Goal: Task Accomplishment & Management: Complete application form

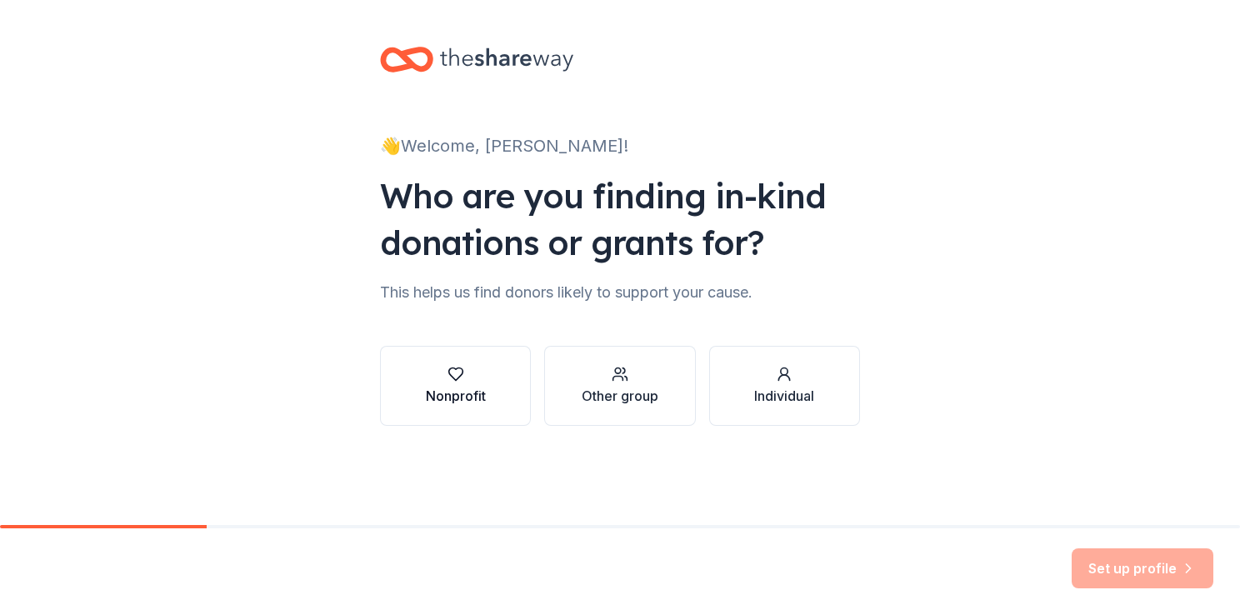
click at [455, 386] on div "Nonprofit" at bounding box center [456, 396] width 60 height 20
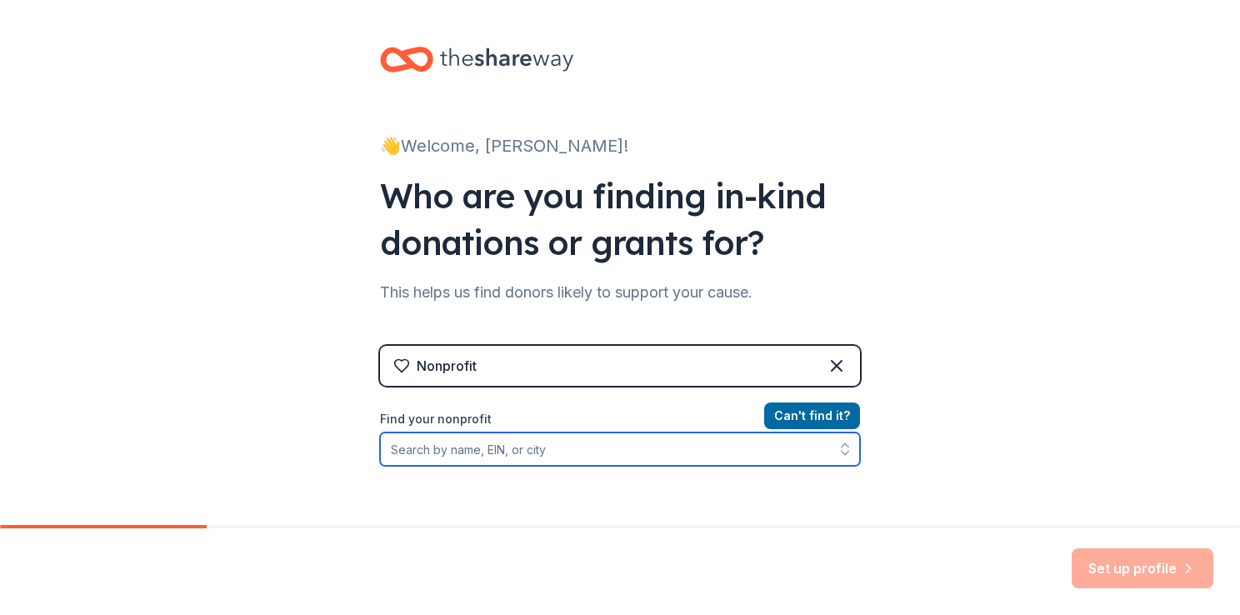
click at [544, 453] on input "Find your nonprofit" at bounding box center [620, 449] width 480 height 33
type input "Myrover [PERSON_NAME] fellowship homes"
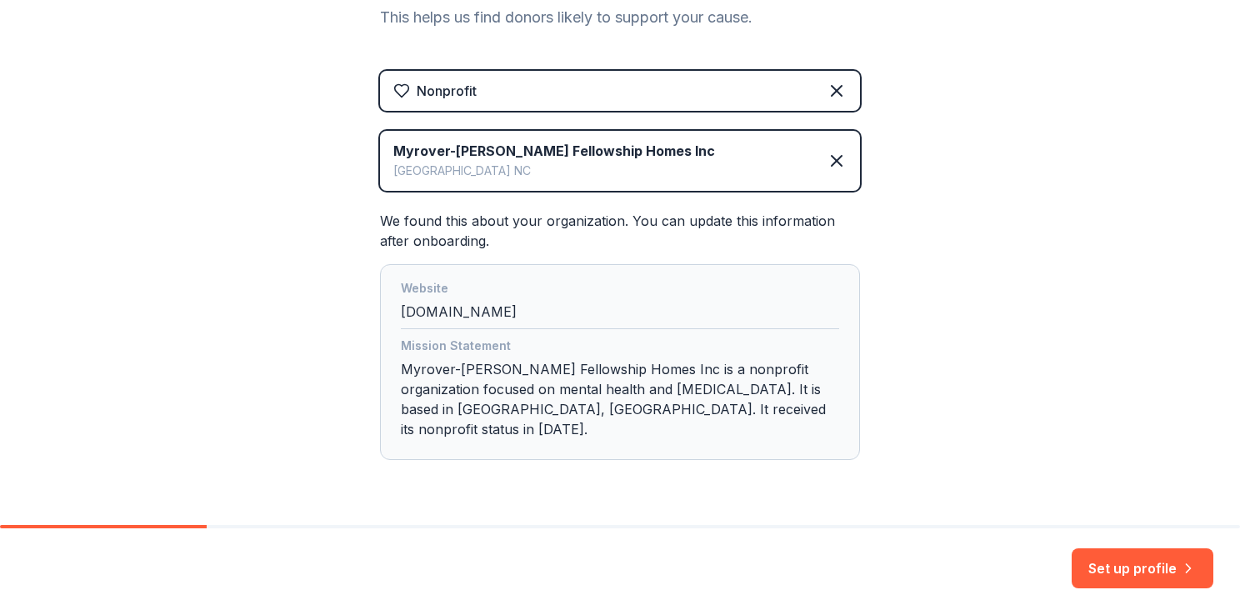
scroll to position [303, 0]
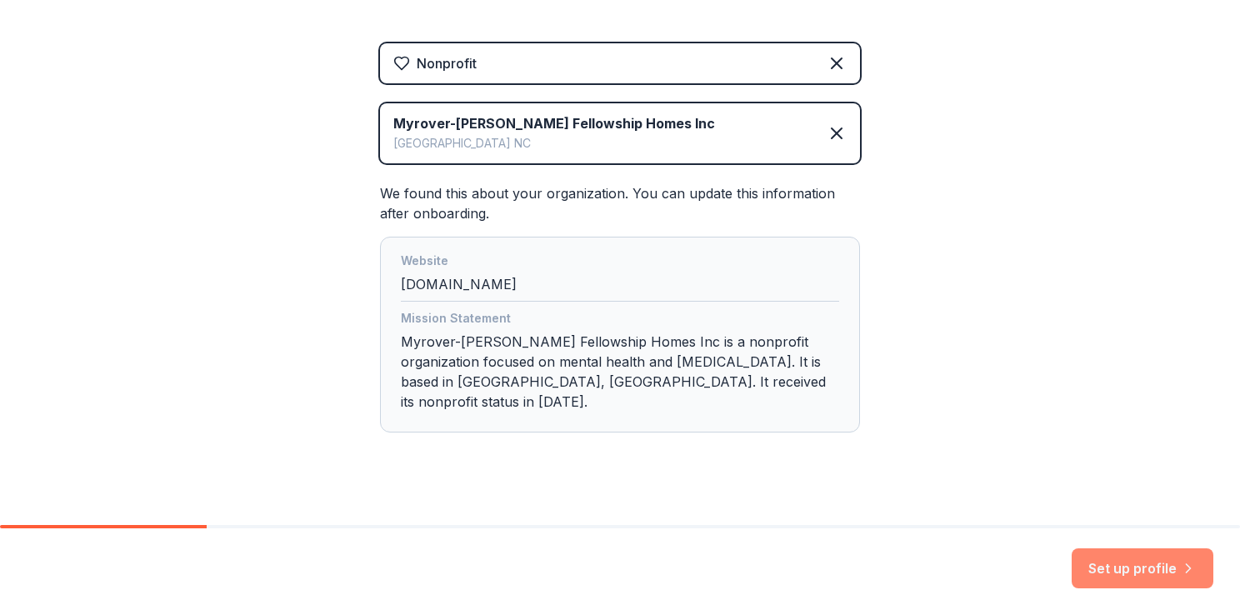
click at [1182, 569] on icon "button" at bounding box center [1188, 568] width 17 height 17
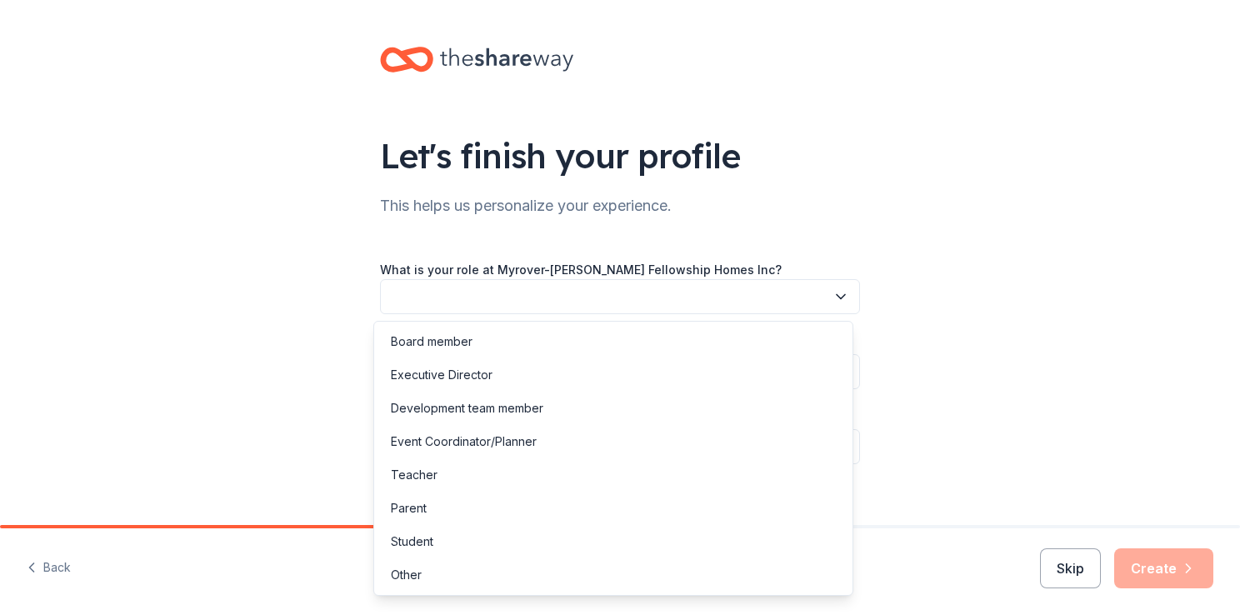
click at [745, 290] on button "button" at bounding box center [620, 296] width 480 height 35
click at [661, 450] on div "Event Coordinator/Planner" at bounding box center [614, 441] width 472 height 33
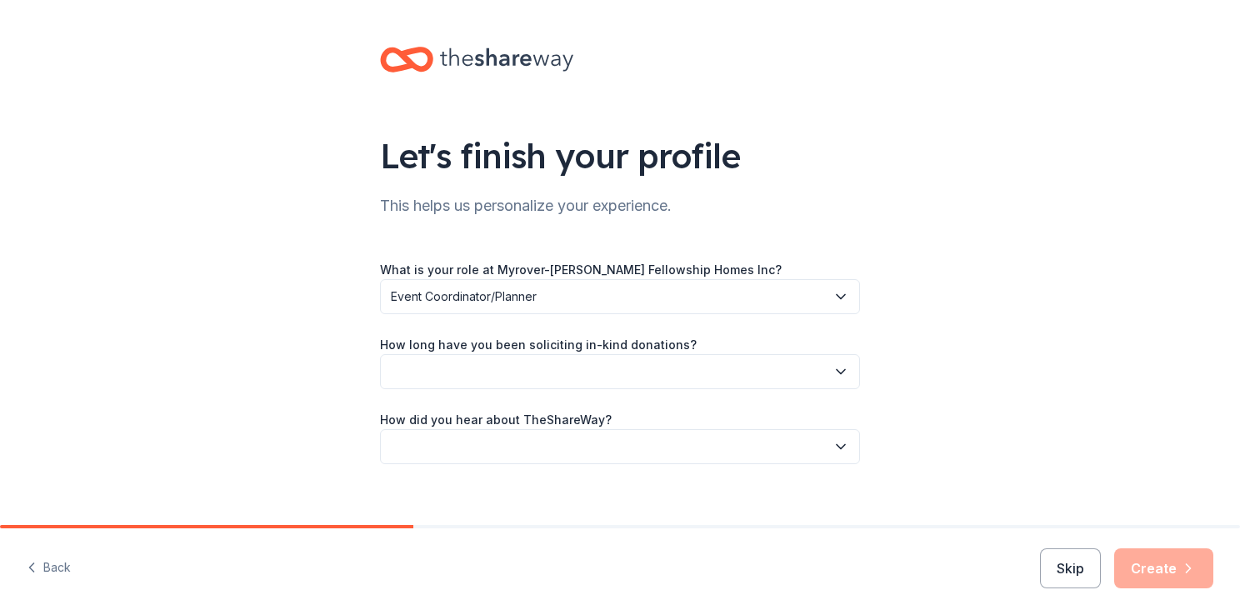
click at [671, 284] on button "Event Coordinator/Planner" at bounding box center [620, 296] width 480 height 35
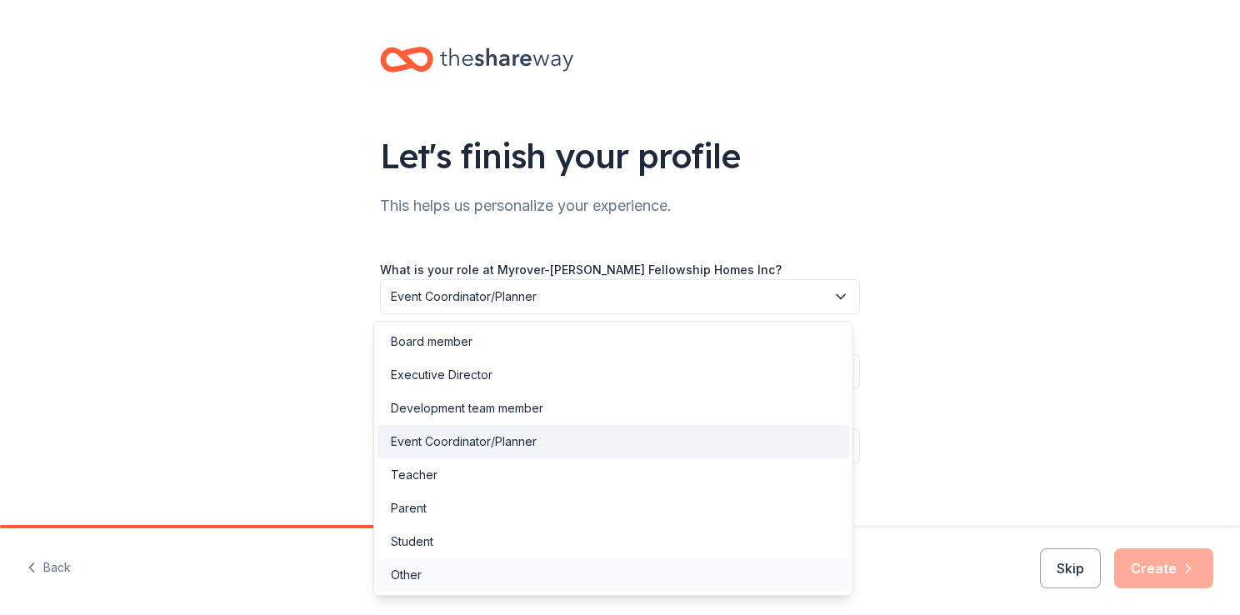
click at [518, 577] on div "Other" at bounding box center [614, 574] width 472 height 33
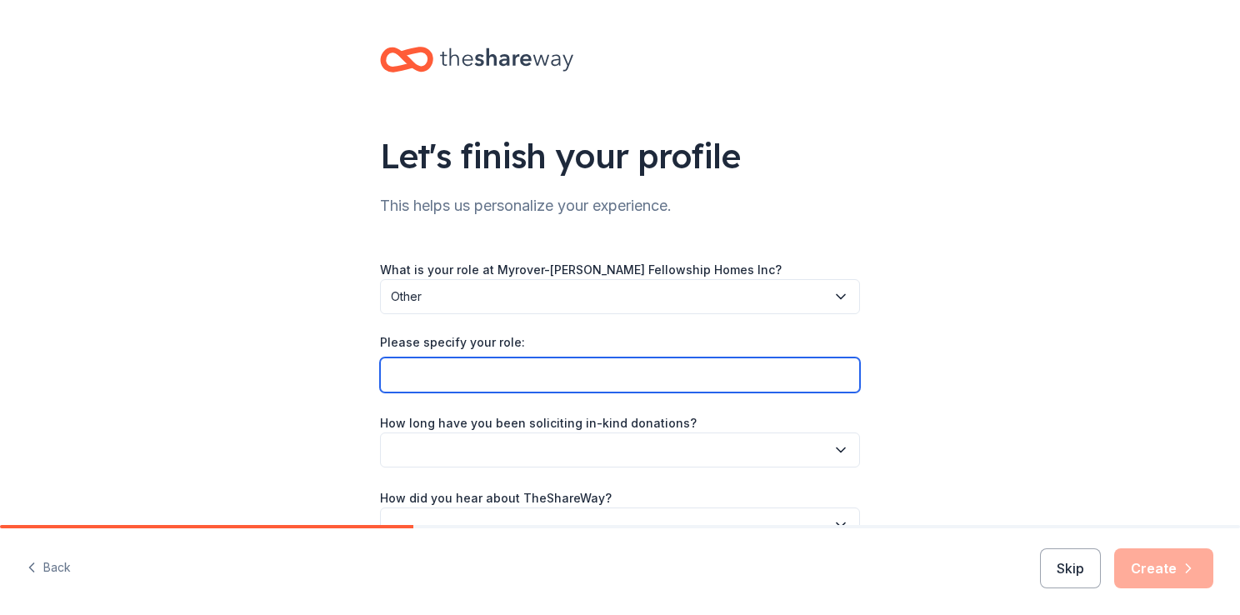
click at [579, 381] on input "Please specify your role:" at bounding box center [620, 375] width 480 height 35
type input "Street Outreach Coordinator"
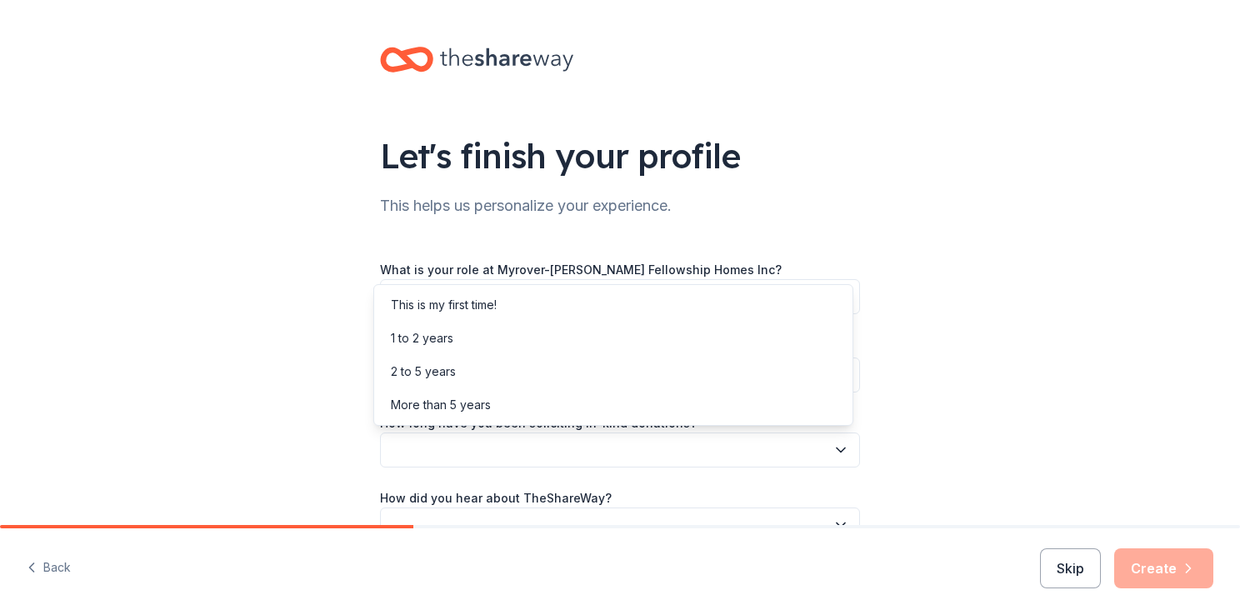
click at [580, 443] on button "button" at bounding box center [620, 450] width 480 height 35
click at [921, 426] on div "Let's finish your profile This helps us personalize your experience. What is yo…" at bounding box center [620, 311] width 1240 height 623
click at [751, 454] on button "button" at bounding box center [620, 450] width 480 height 35
drag, startPoint x: 903, startPoint y: 255, endPoint x: 903, endPoint y: 244, distance: 10.8
click at [903, 244] on div "Let's finish your profile This helps us personalize your experience. What is yo…" at bounding box center [620, 311] width 1240 height 623
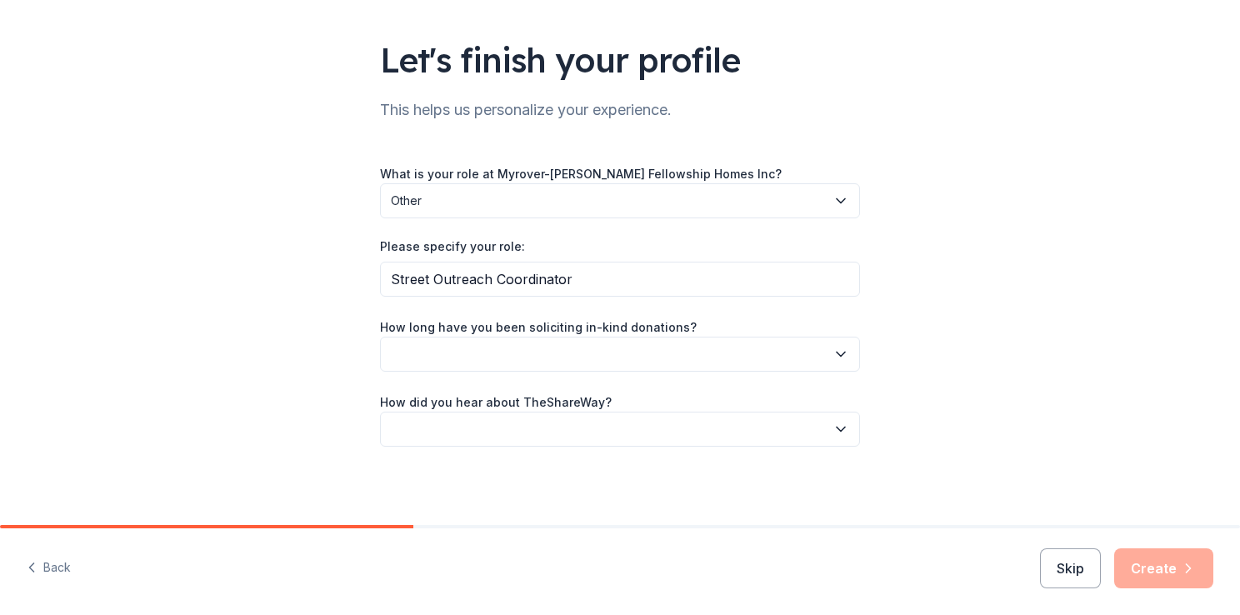
scroll to position [97, 0]
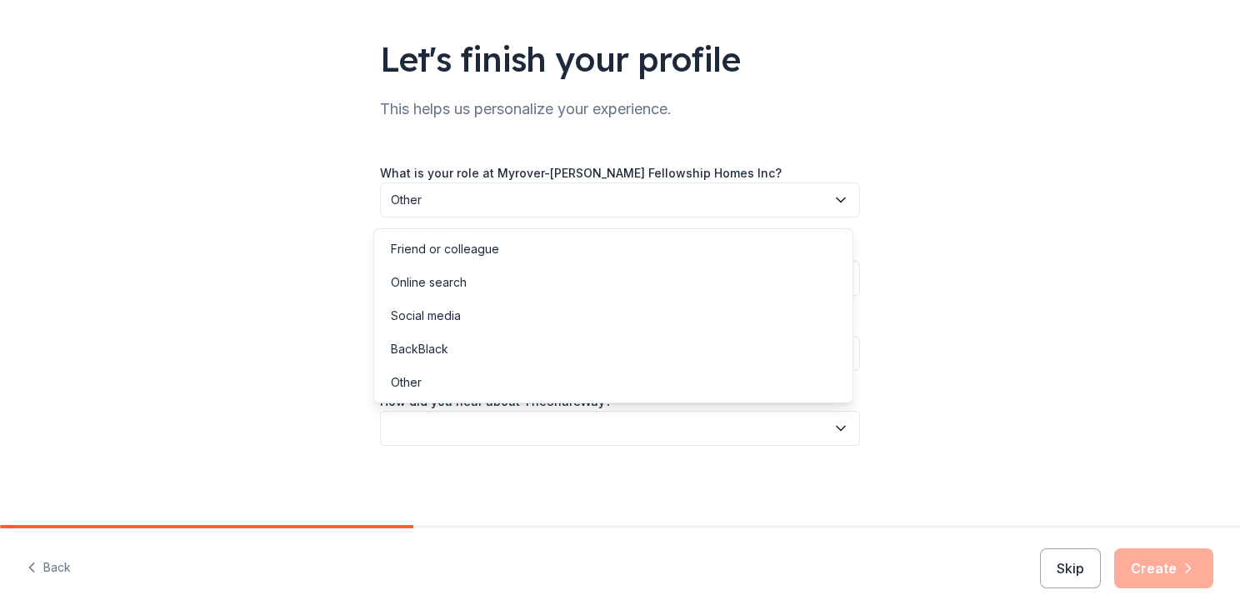
click at [841, 427] on icon "button" at bounding box center [841, 428] width 17 height 17
click at [615, 290] on div "Online search" at bounding box center [614, 282] width 472 height 33
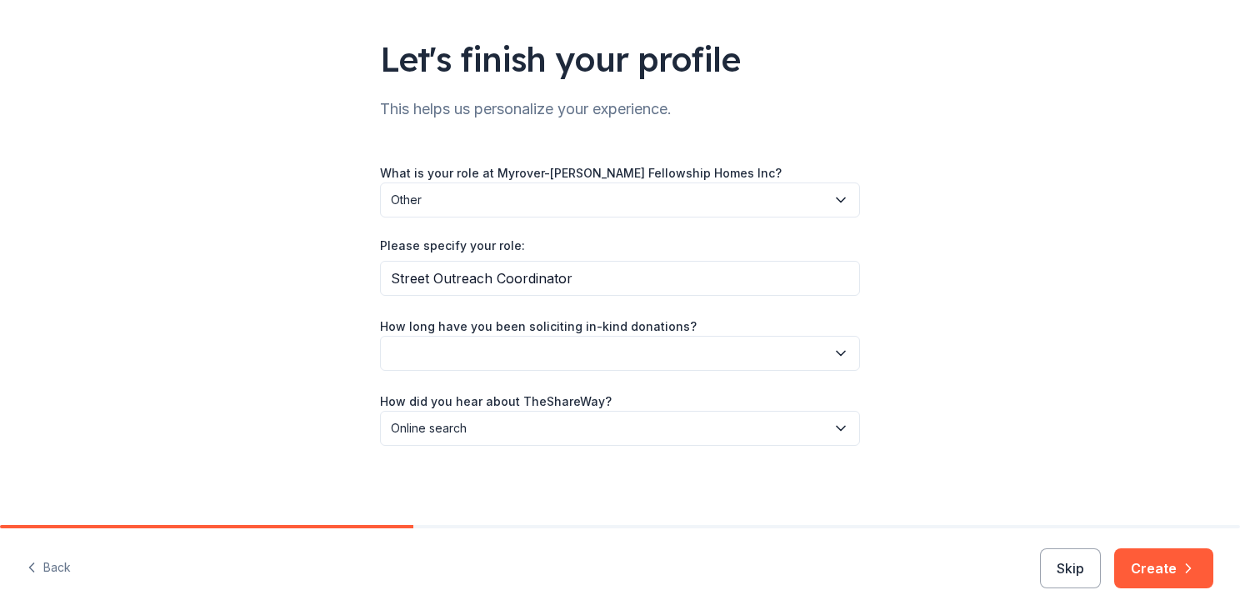
click at [638, 362] on button "button" at bounding box center [620, 353] width 480 height 35
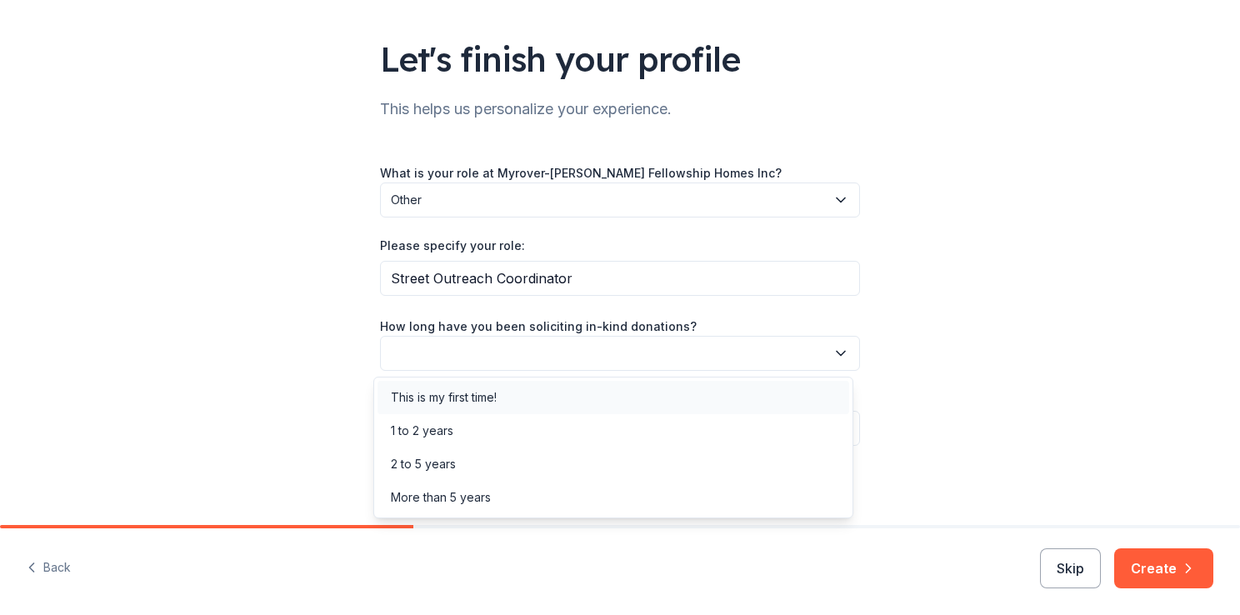
click at [547, 396] on div "This is my first time!" at bounding box center [614, 397] width 472 height 33
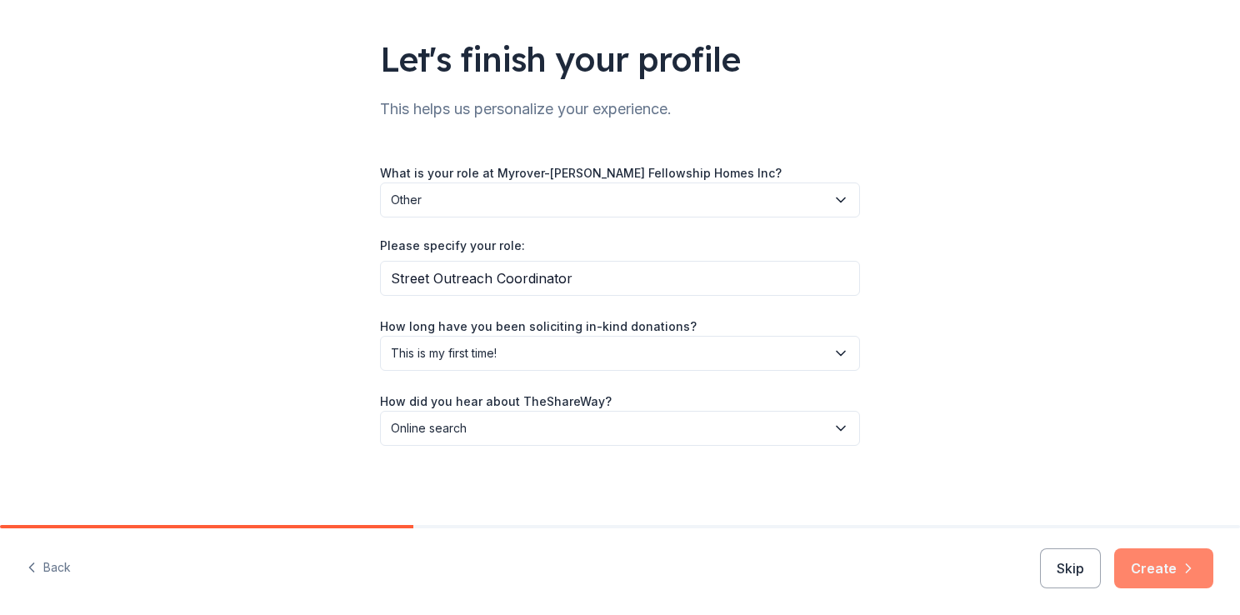
click at [1177, 564] on button "Create" at bounding box center [1163, 568] width 99 height 40
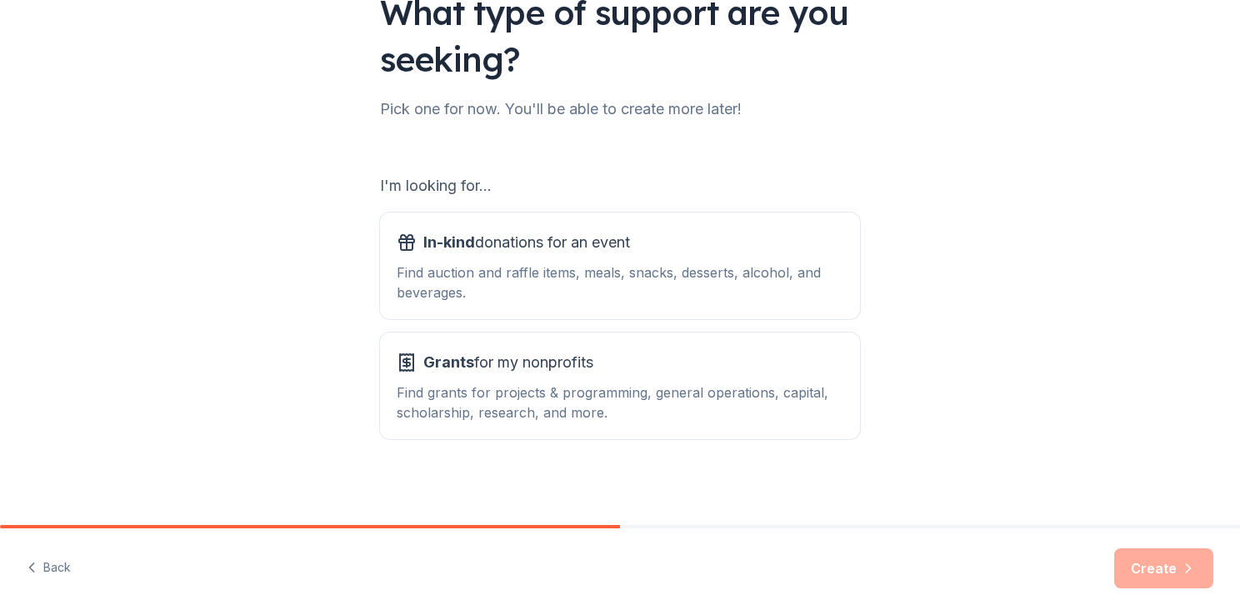
scroll to position [147, 0]
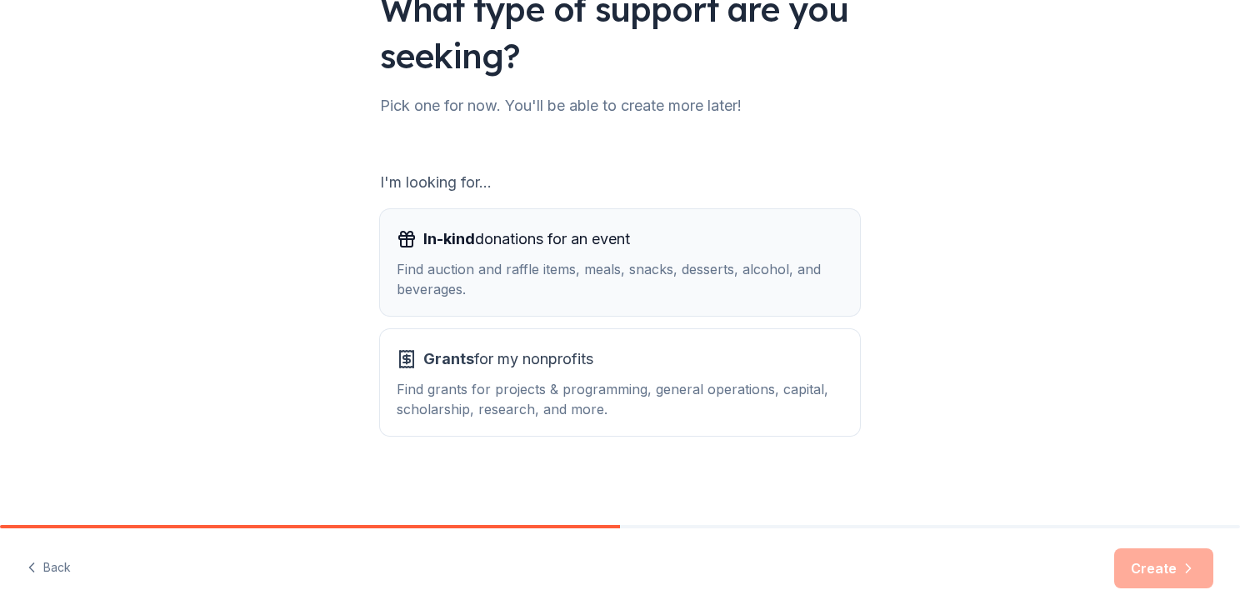
click at [627, 252] on div "In-kind donations for an event Find auction and raffle items, meals, snacks, de…" at bounding box center [620, 262] width 447 height 73
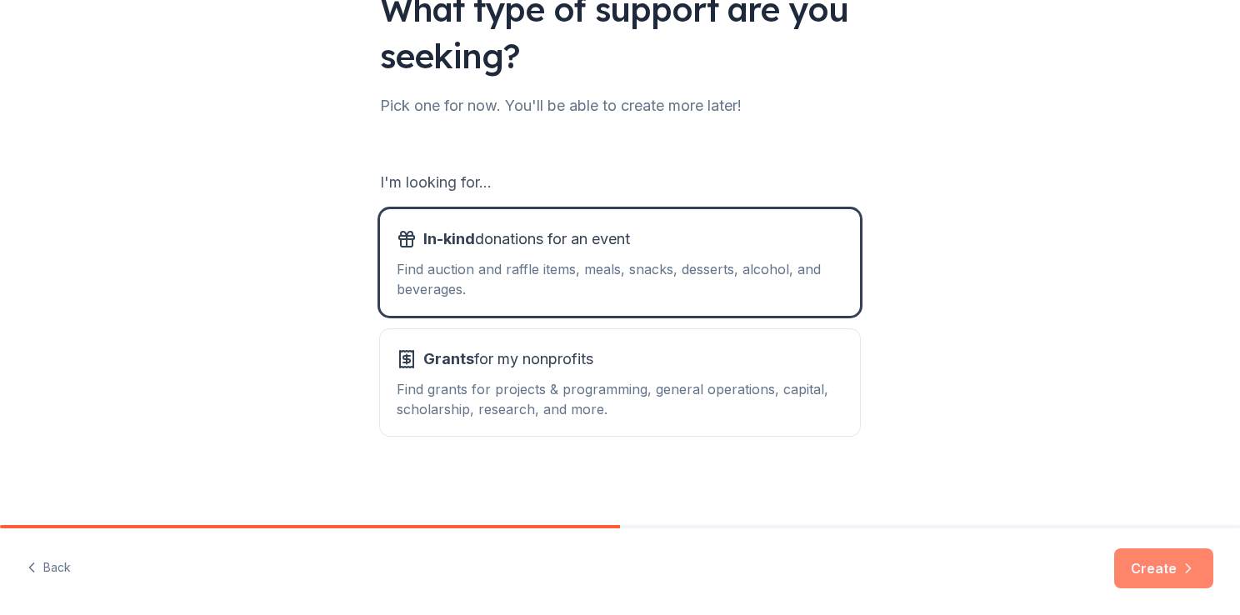
click at [1163, 568] on button "Create" at bounding box center [1163, 568] width 99 height 40
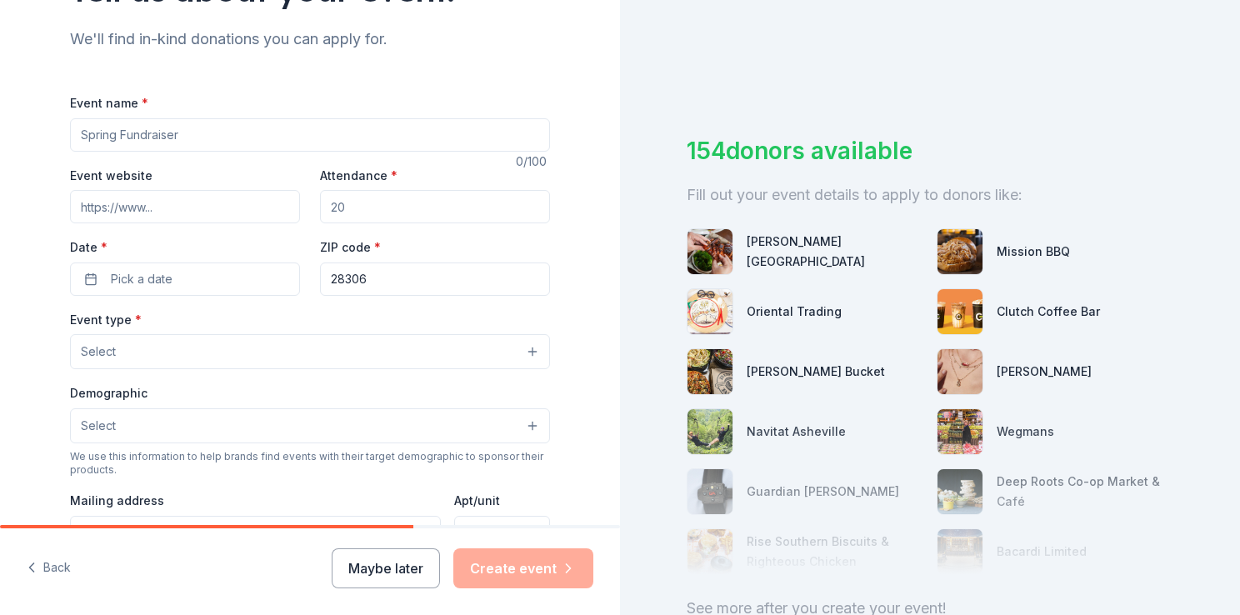
scroll to position [161, 0]
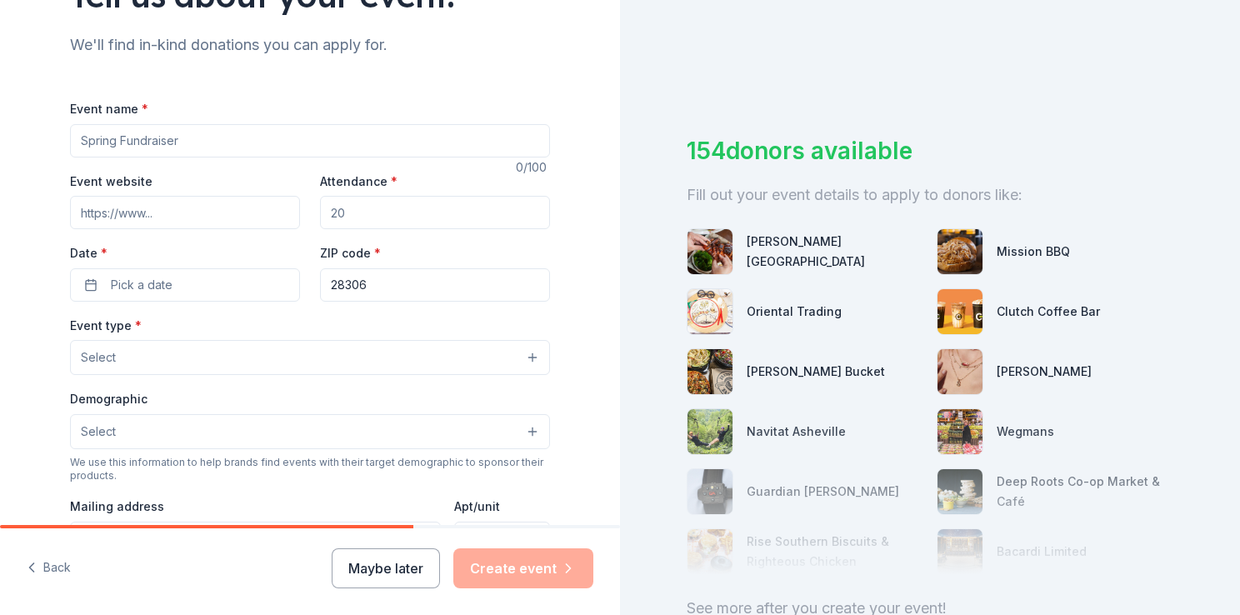
drag, startPoint x: 418, startPoint y: 136, endPoint x: 77, endPoint y: 133, distance: 341.7
click at [77, 133] on input "Event name *" at bounding box center [310, 140] width 480 height 33
click at [77, 133] on input "M" at bounding box center [310, 140] width 480 height 33
type input "Myrover [PERSON_NAME] Fellowship Homes Inc 64th annual celebration"
click at [160, 209] on input "Event website" at bounding box center [185, 212] width 230 height 33
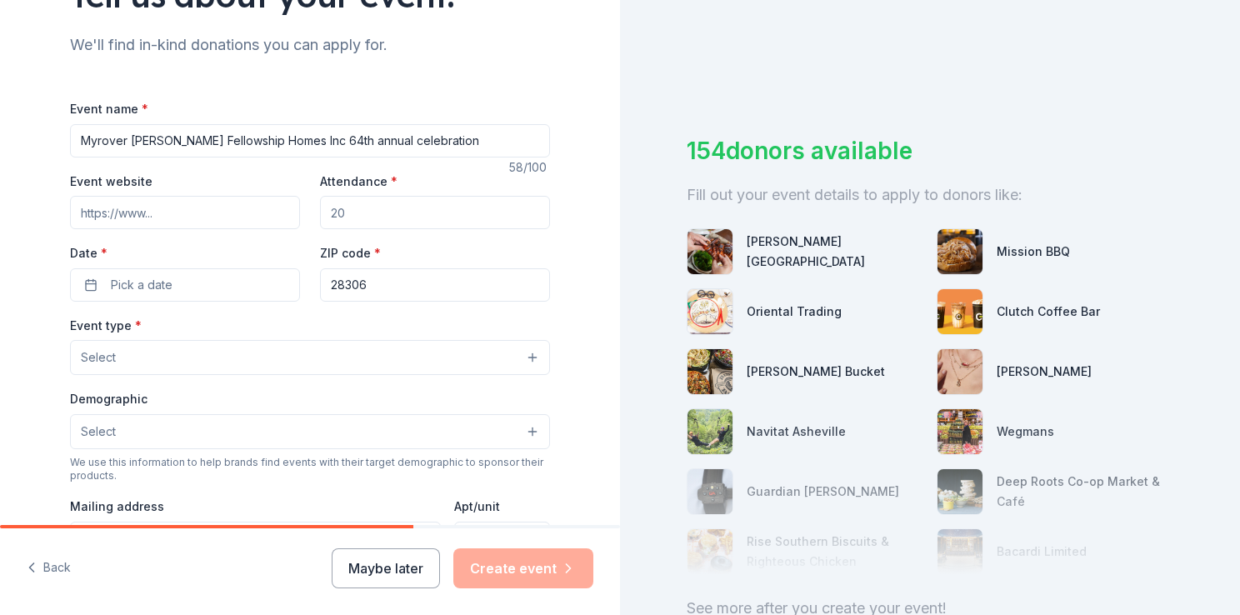
click at [160, 209] on input "Event website" at bounding box center [185, 212] width 230 height 33
type input "H"
type input "[URL][DOMAIN_NAME]"
click at [376, 215] on input "Attendance *" at bounding box center [435, 212] width 230 height 33
type input "150"
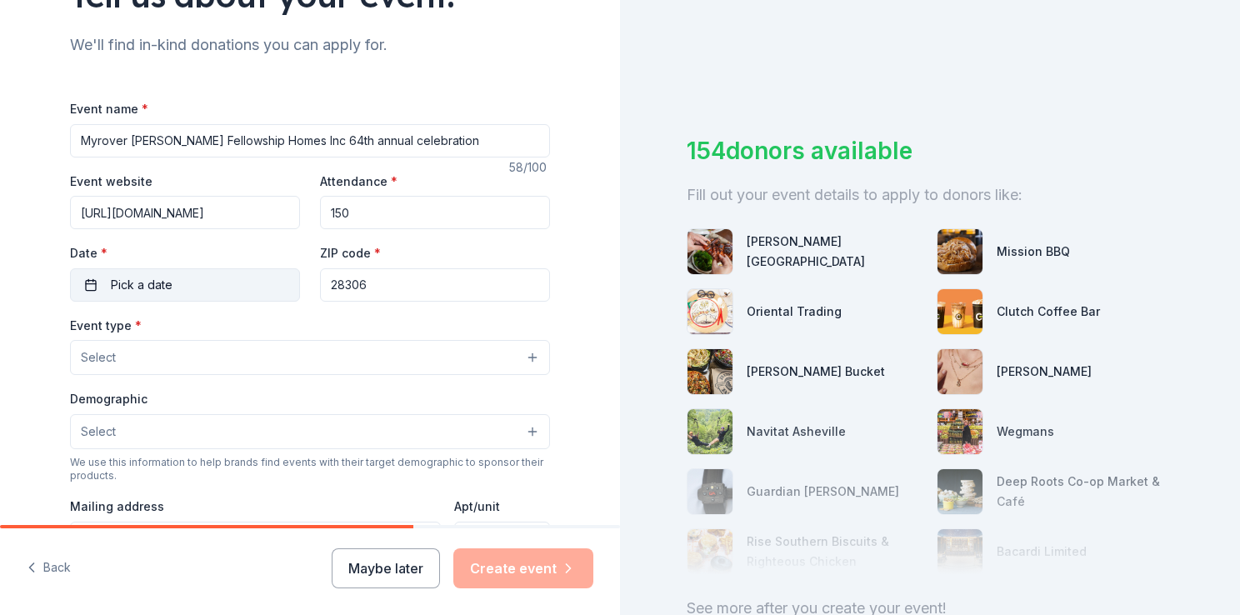
click at [193, 291] on button "Pick a date" at bounding box center [185, 284] width 230 height 33
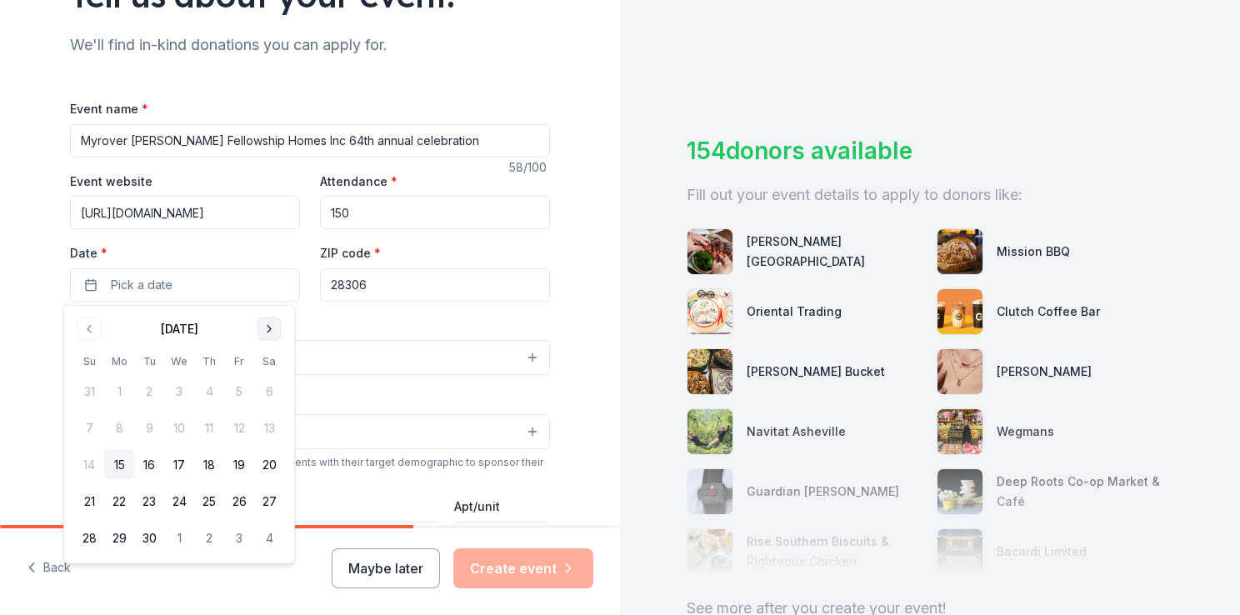
click at [264, 335] on button "Go to next month" at bounding box center [269, 329] width 23 height 23
click at [267, 499] on button "25" at bounding box center [269, 502] width 30 height 30
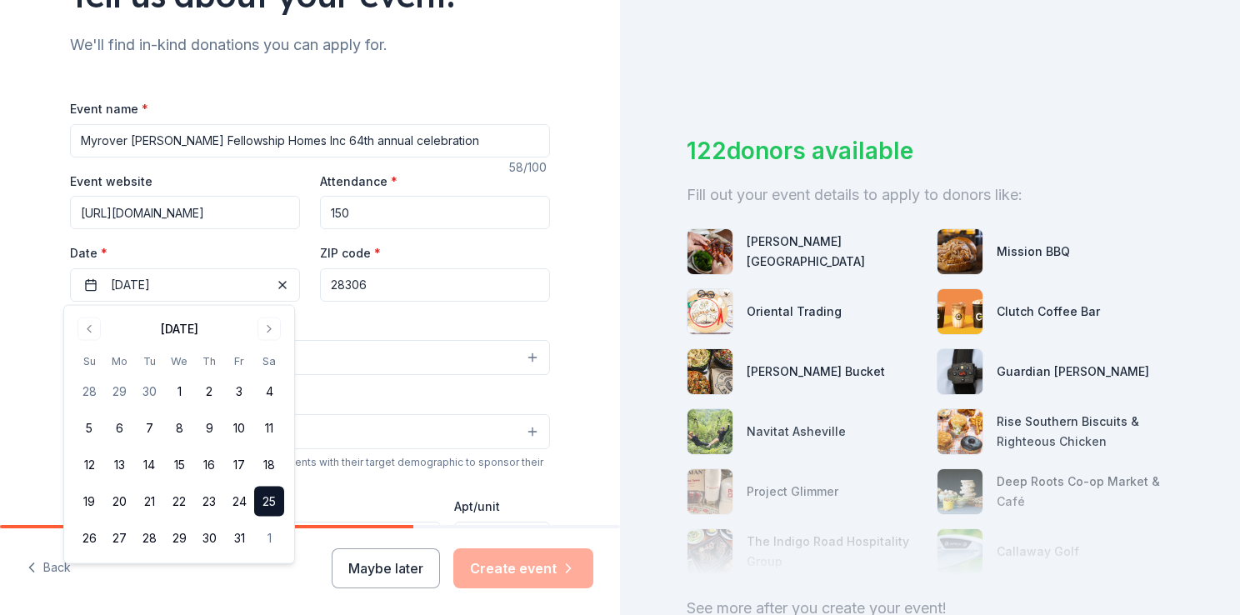
click at [459, 344] on button "Select" at bounding box center [310, 357] width 480 height 35
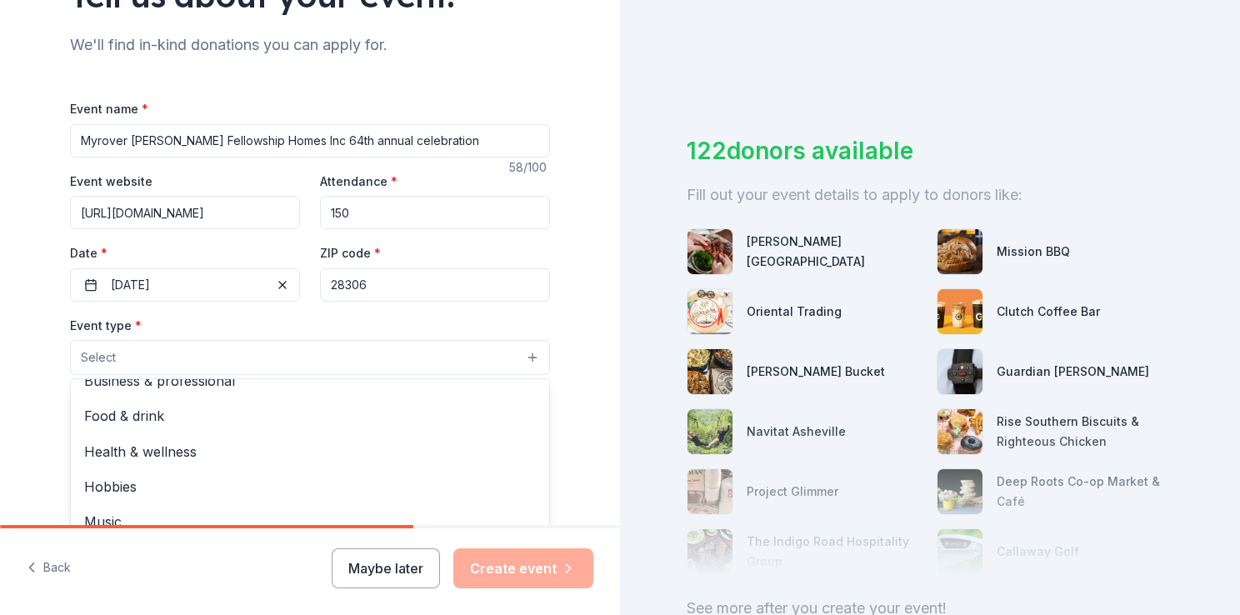
scroll to position [0, 0]
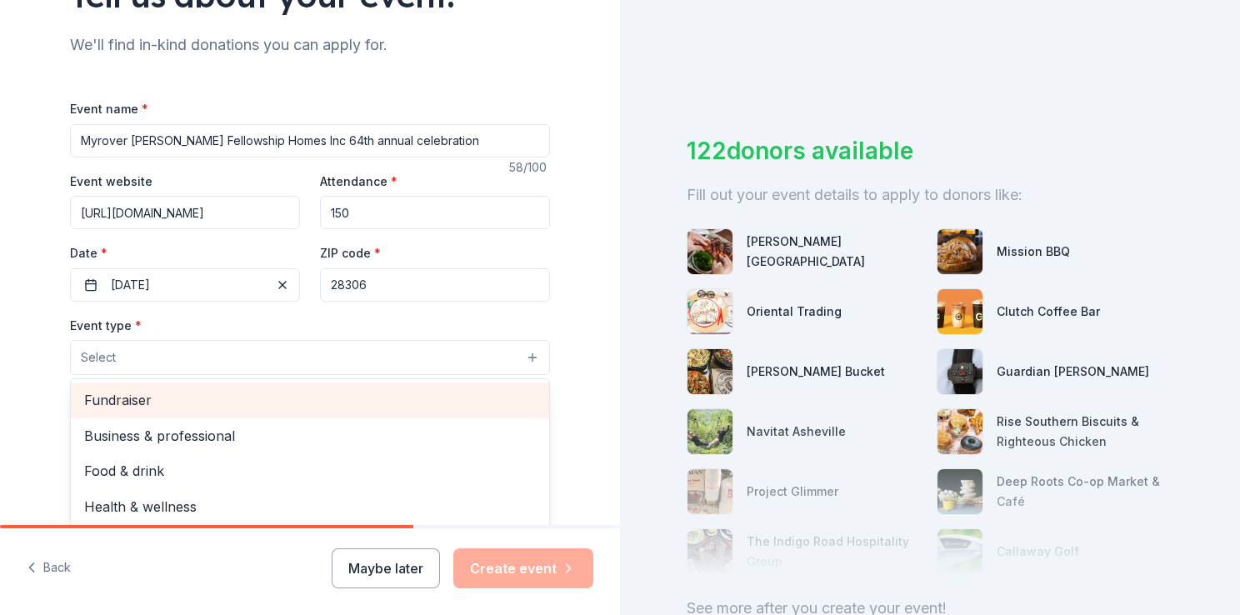
click at [300, 410] on span "Fundraiser" at bounding box center [310, 400] width 452 height 22
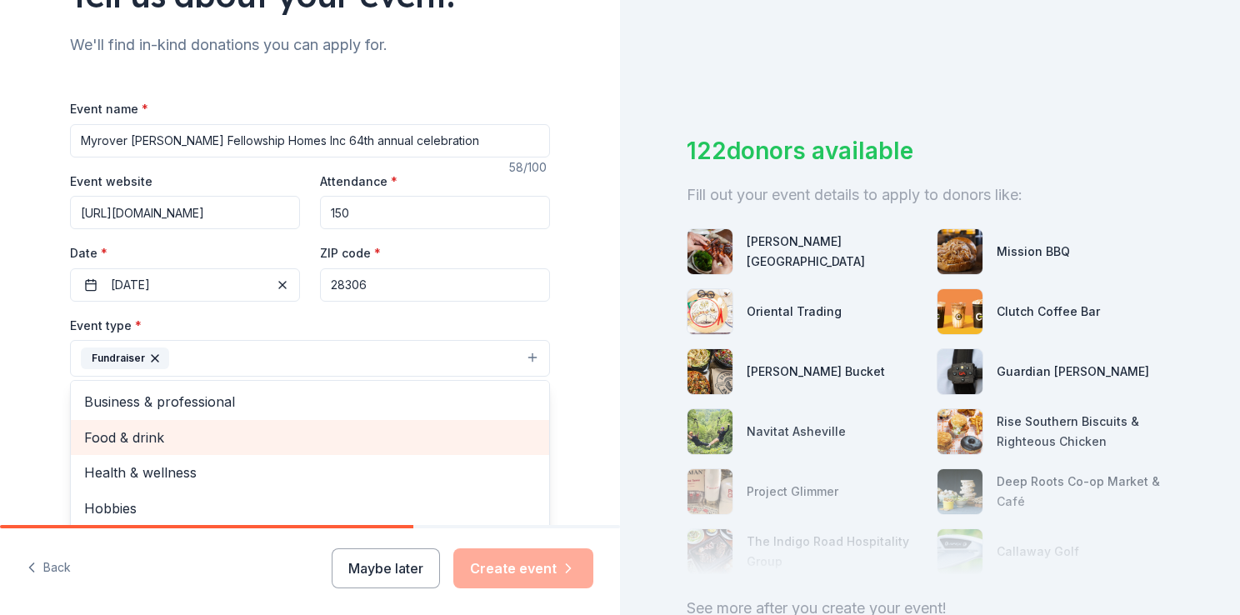
click at [386, 427] on span "Food & drink" at bounding box center [310, 438] width 452 height 22
click at [486, 435] on span "Health & wellness" at bounding box center [310, 438] width 452 height 22
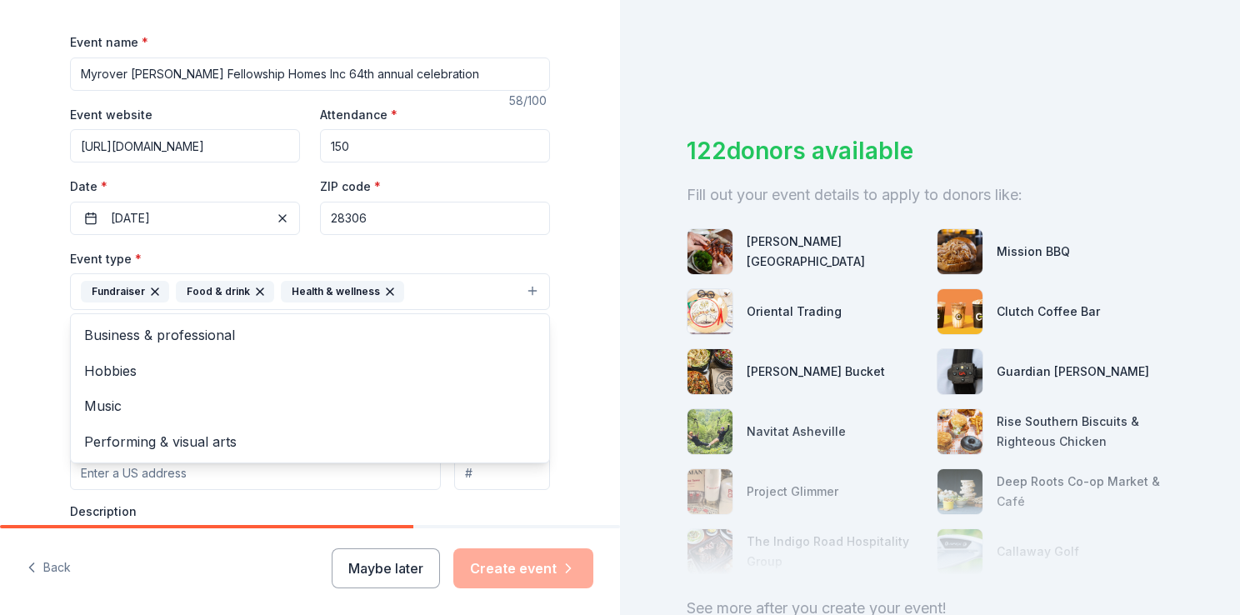
scroll to position [261, 0]
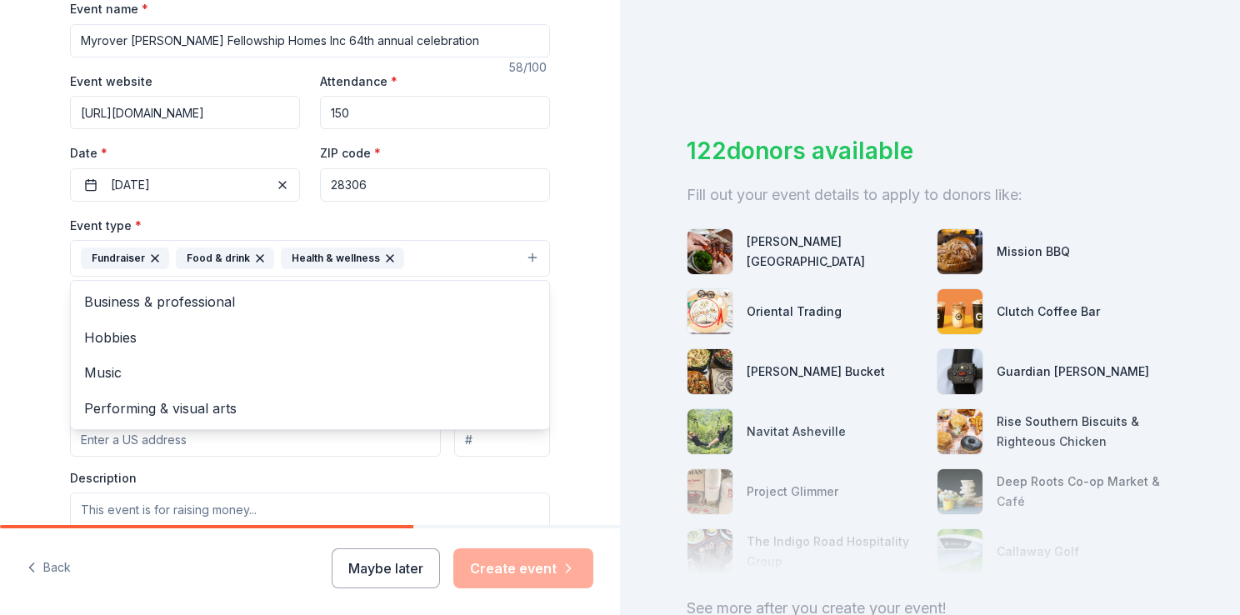
click at [568, 402] on div "Tell us about your event. We'll find in-kind donations you can apply for. Event…" at bounding box center [309, 294] width 533 height 1111
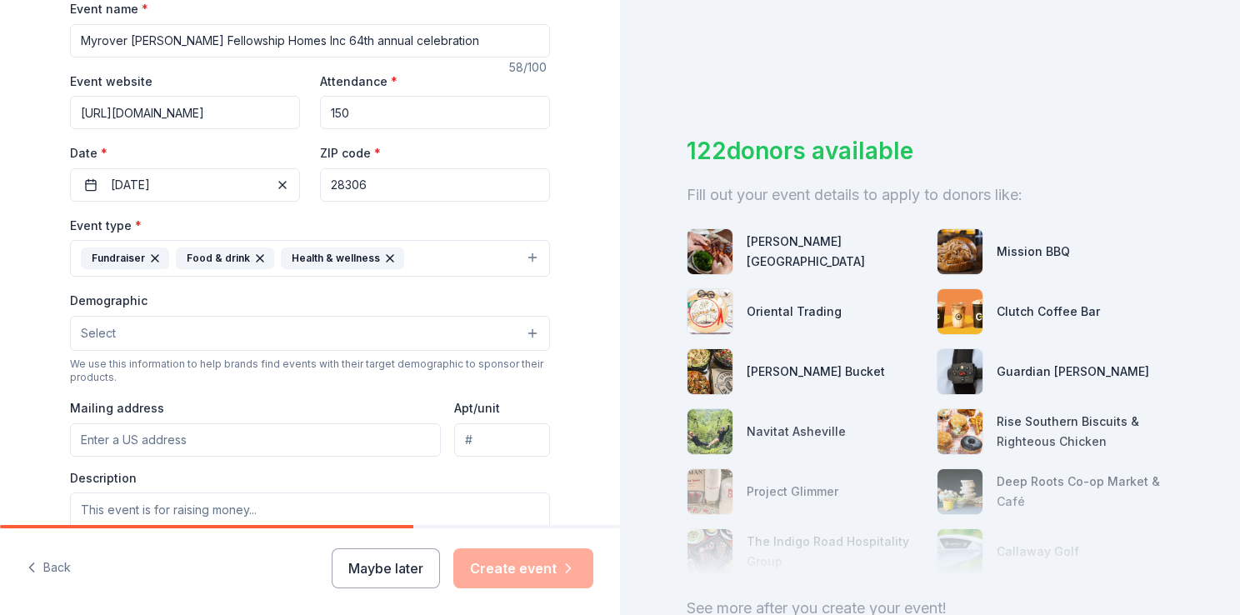
click at [363, 347] on button "Select" at bounding box center [310, 333] width 480 height 35
drag, startPoint x: 363, startPoint y: 347, endPoint x: 466, endPoint y: 344, distance: 103.4
click at [466, 344] on button "Select" at bounding box center [310, 333] width 480 height 35
click at [478, 326] on button "Select" at bounding box center [310, 333] width 480 height 35
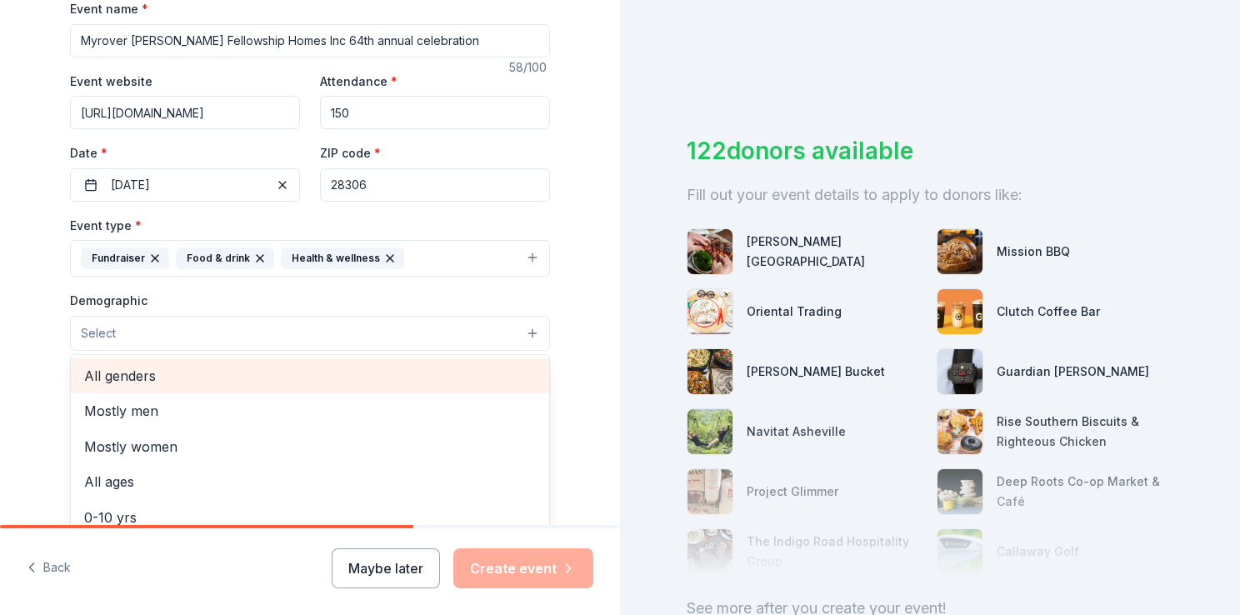
click at [448, 368] on span "All genders" at bounding box center [310, 376] width 452 height 22
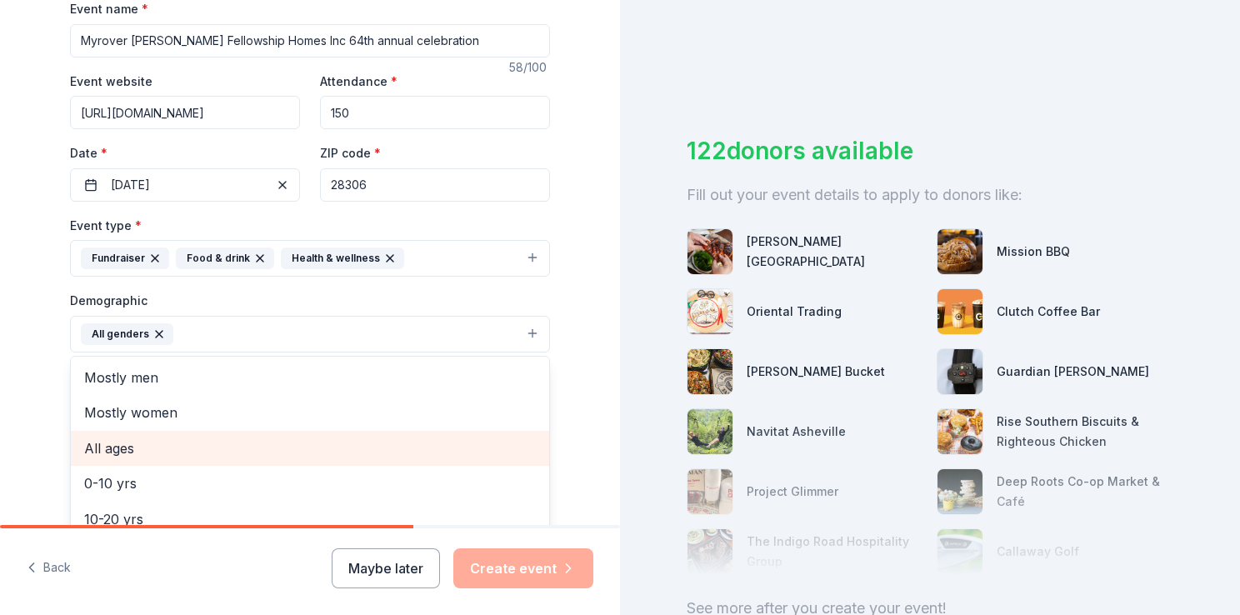
click at [419, 455] on span "All ages" at bounding box center [310, 449] width 452 height 22
click at [419, 455] on span "0-10 yrs" at bounding box center [310, 449] width 452 height 22
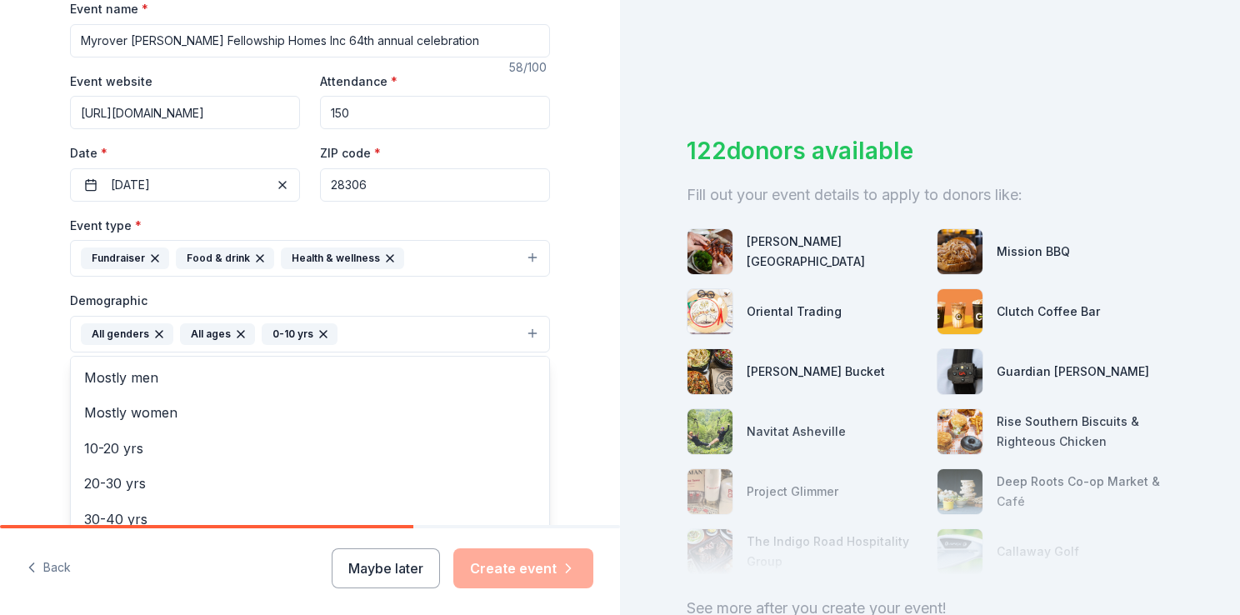
click at [597, 413] on div "Tell us about your event. We'll find in-kind donations you can apply for. Event…" at bounding box center [310, 295] width 620 height 1113
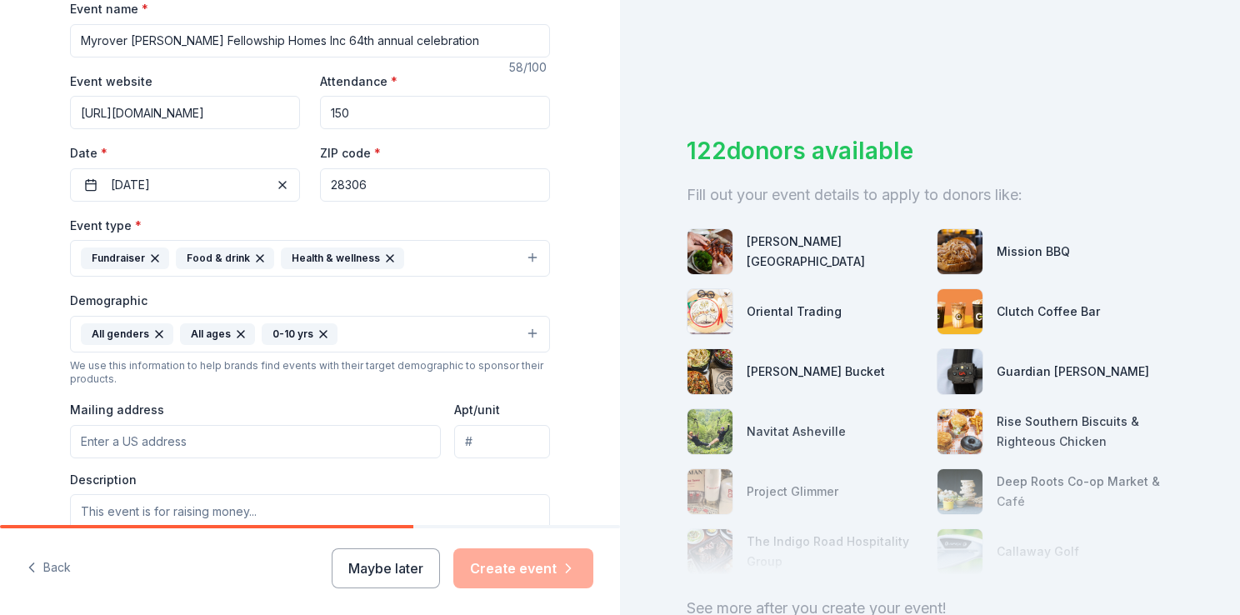
click at [353, 445] on input "Mailing address" at bounding box center [255, 441] width 371 height 33
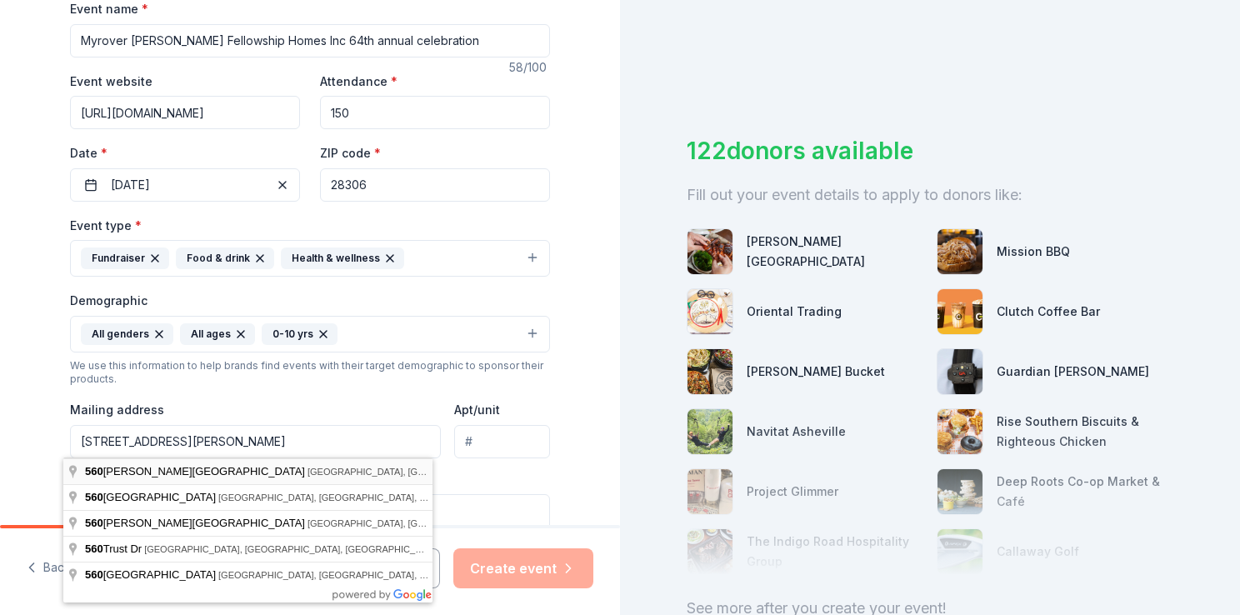
type input "[STREET_ADDRESS][PERSON_NAME]"
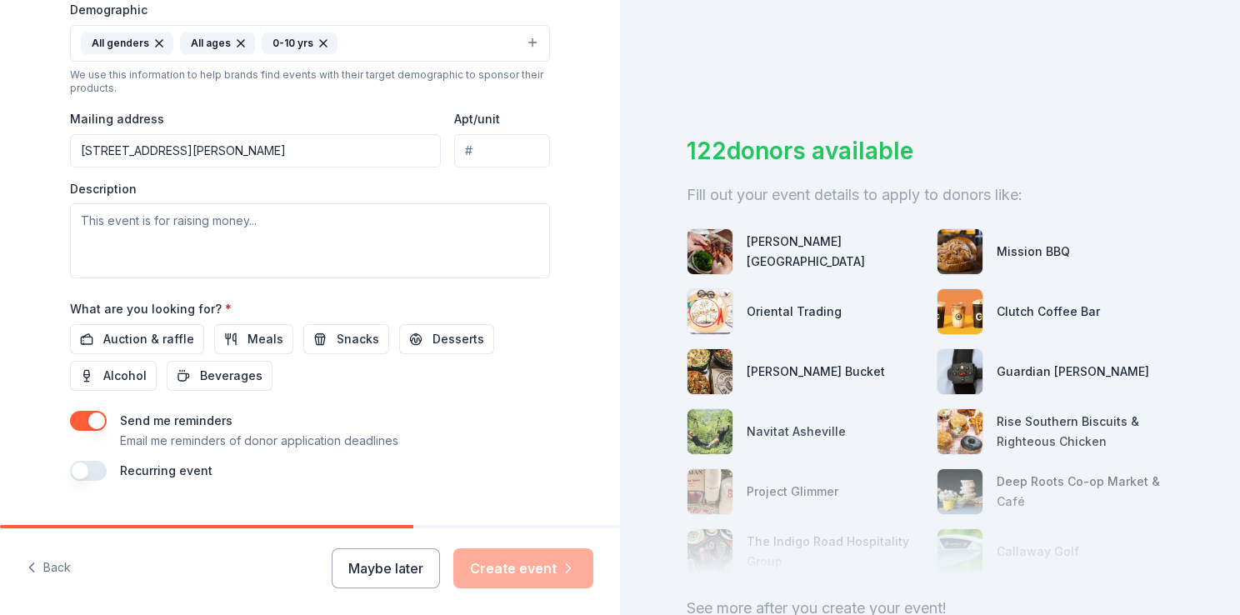
scroll to position [556, 0]
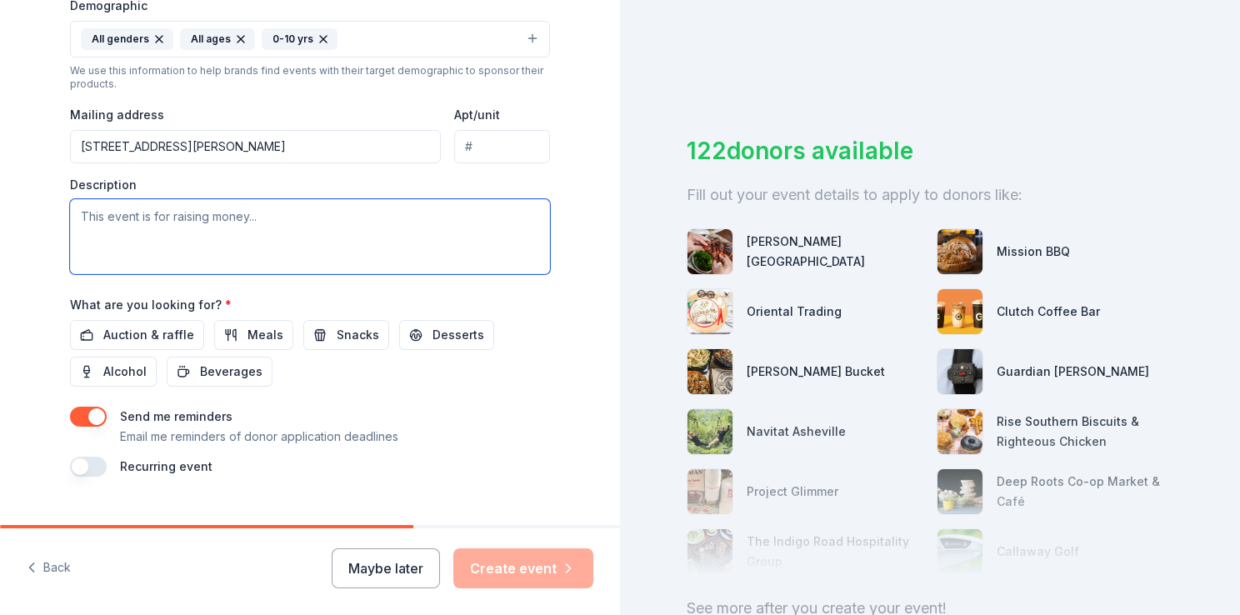
drag, startPoint x: 213, startPoint y: 211, endPoint x: 197, endPoint y: 234, distance: 28.2
click at [197, 234] on textarea at bounding box center [310, 236] width 480 height 75
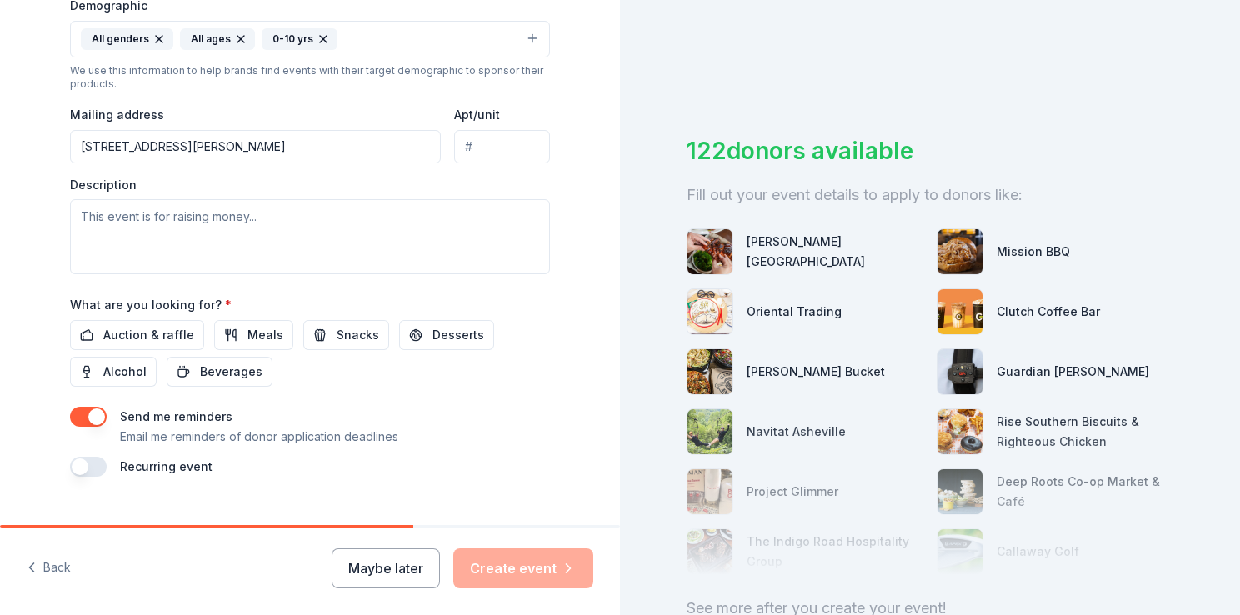
drag, startPoint x: 248, startPoint y: 221, endPoint x: 531, endPoint y: 348, distance: 310.7
click at [531, 348] on div "Auction & raffle Meals Snacks Desserts Alcohol Beverages" at bounding box center [310, 353] width 480 height 67
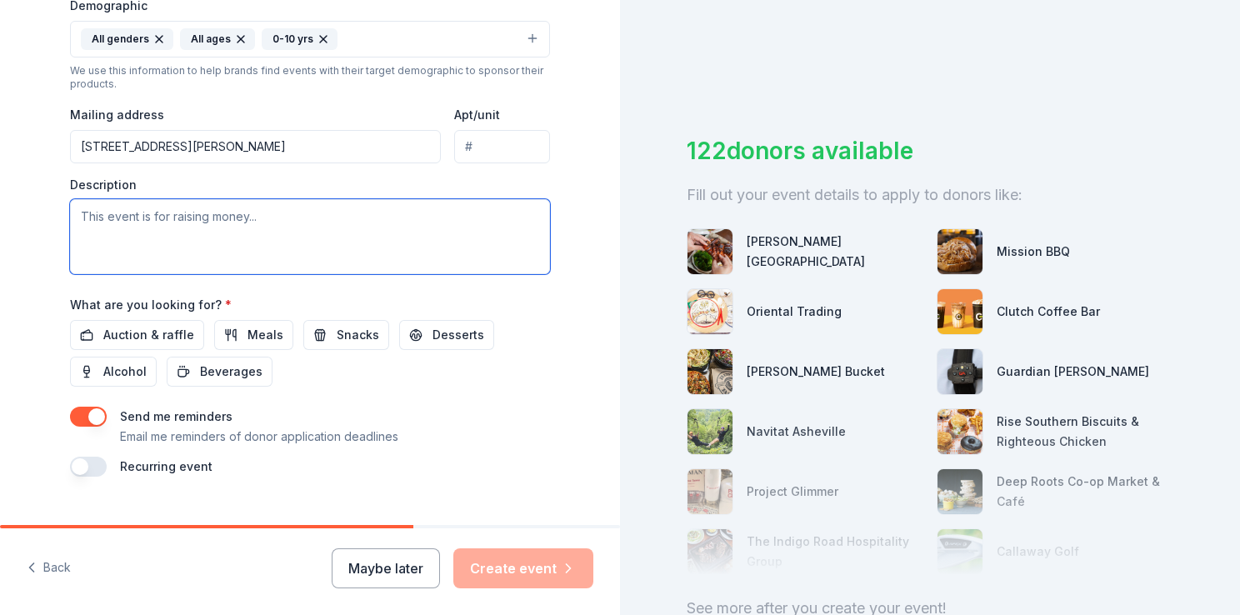
click at [277, 231] on textarea at bounding box center [310, 236] width 480 height 75
click at [378, 213] on textarea at bounding box center [310, 236] width 480 height 75
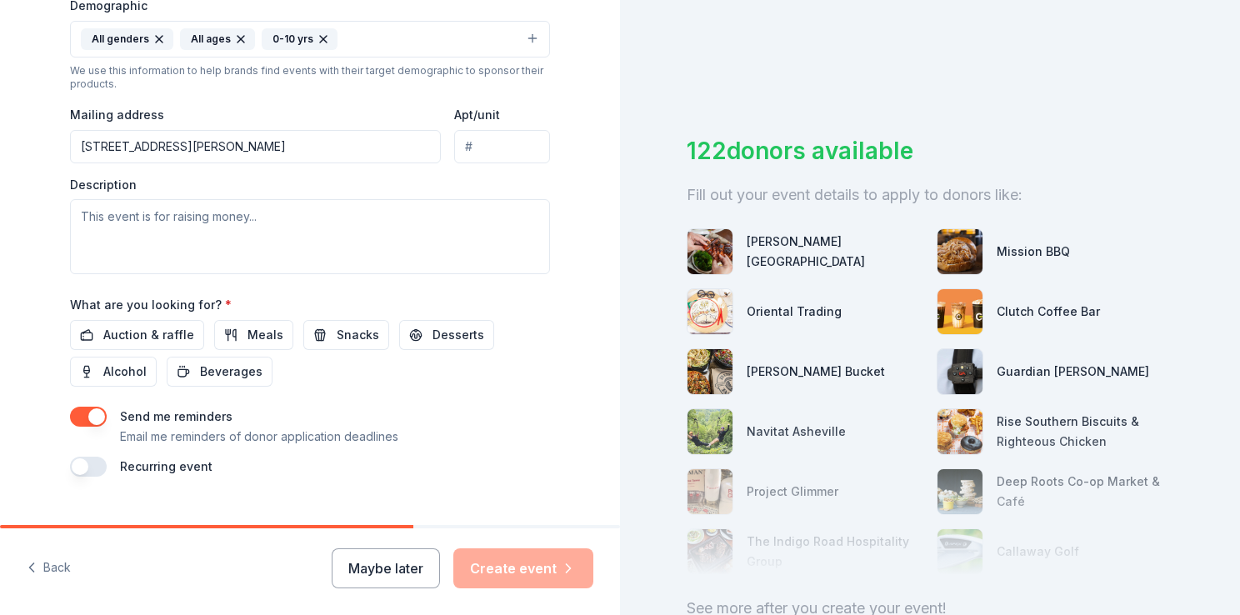
click at [514, 307] on div "What are you looking for? * Auction & raffle Meals Snacks Desserts Alcohol Beve…" at bounding box center [310, 340] width 480 height 93
click at [138, 334] on span "Auction & raffle" at bounding box center [148, 335] width 91 height 20
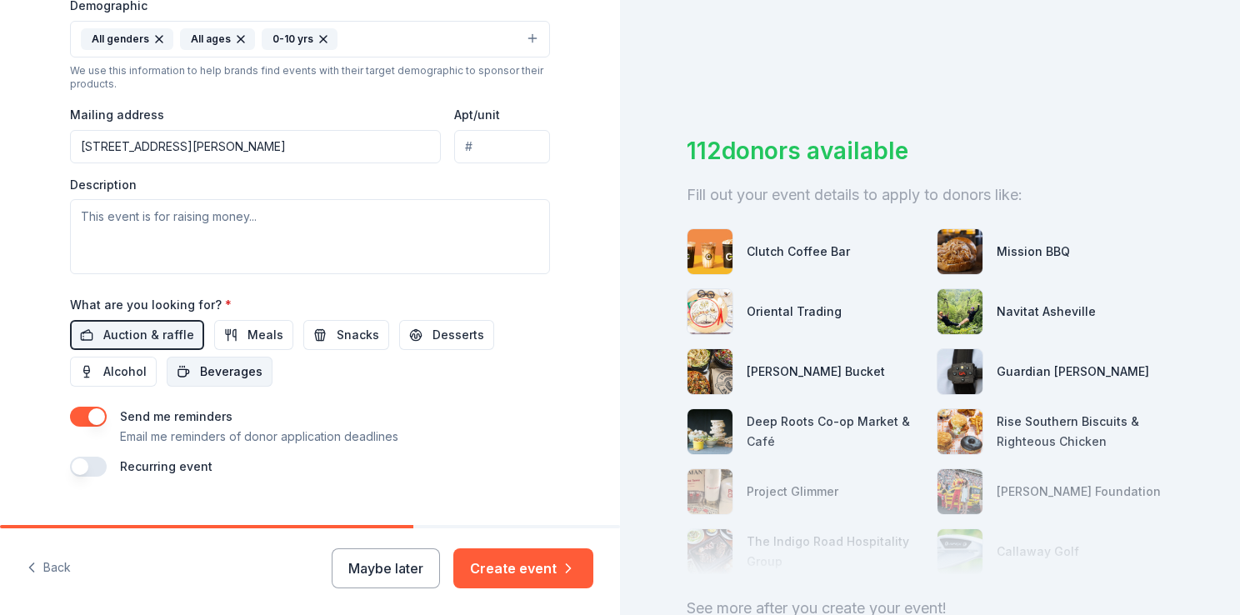
click at [247, 382] on button "Beverages" at bounding box center [220, 372] width 106 height 30
click at [345, 343] on span "Snacks" at bounding box center [358, 335] width 43 height 20
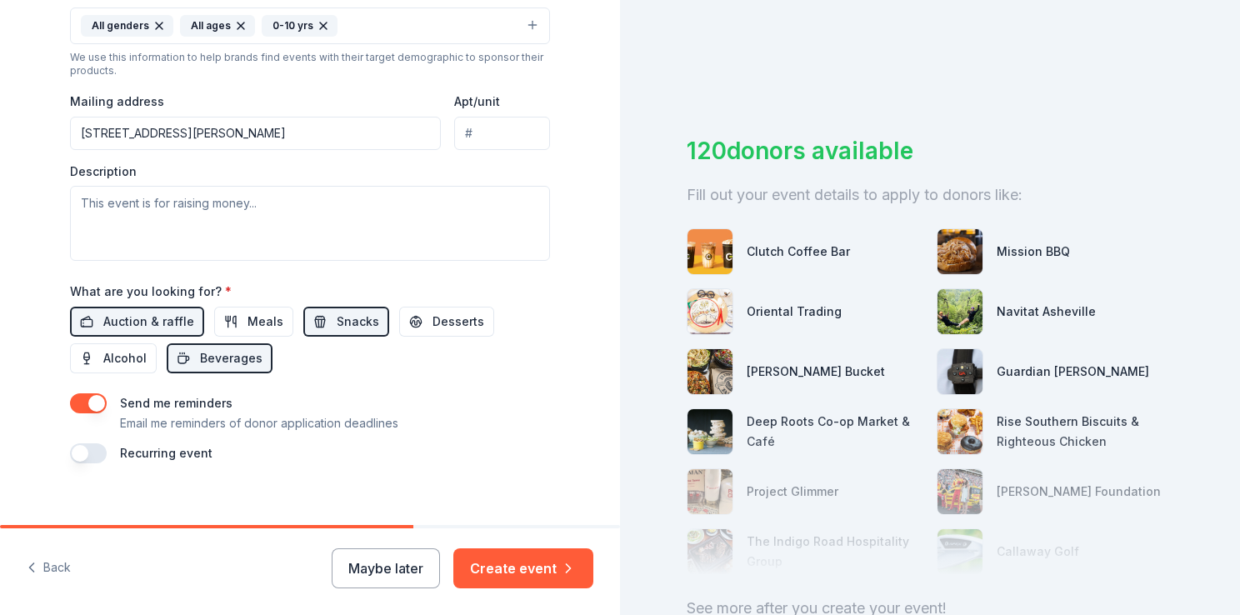
scroll to position [587, 0]
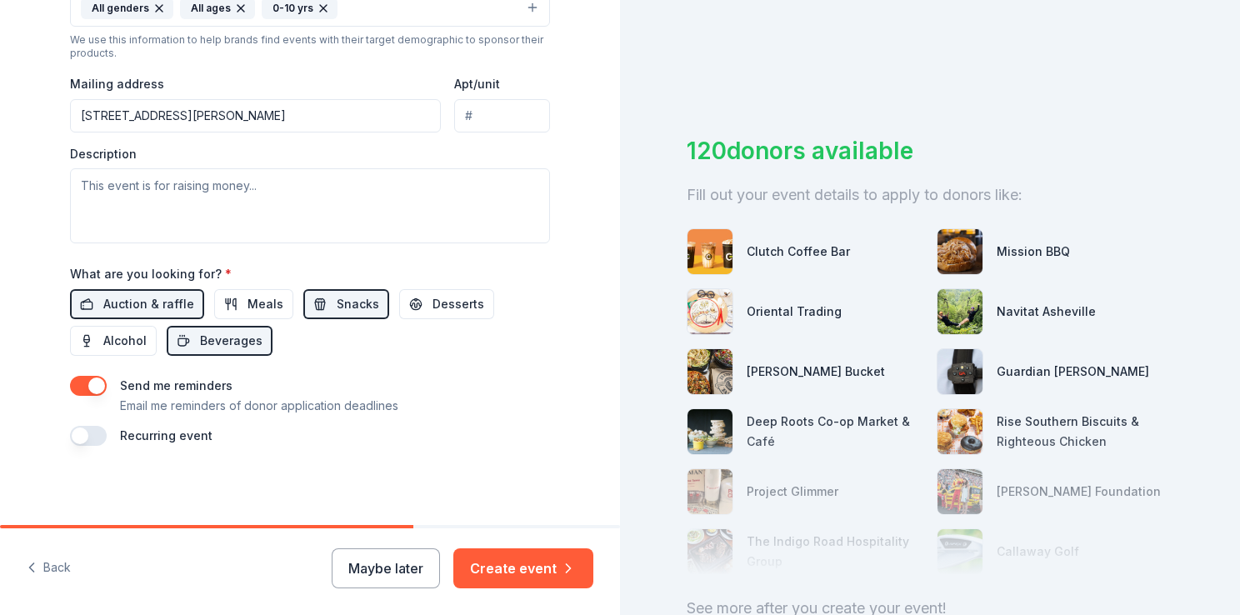
drag, startPoint x: 360, startPoint y: 528, endPoint x: 566, endPoint y: 520, distance: 206.0
click at [566, 520] on div "Tell us about your event. We'll find in-kind donations you can apply for. Event…" at bounding box center [310, 307] width 620 height 615
click at [417, 215] on textarea at bounding box center [310, 205] width 480 height 75
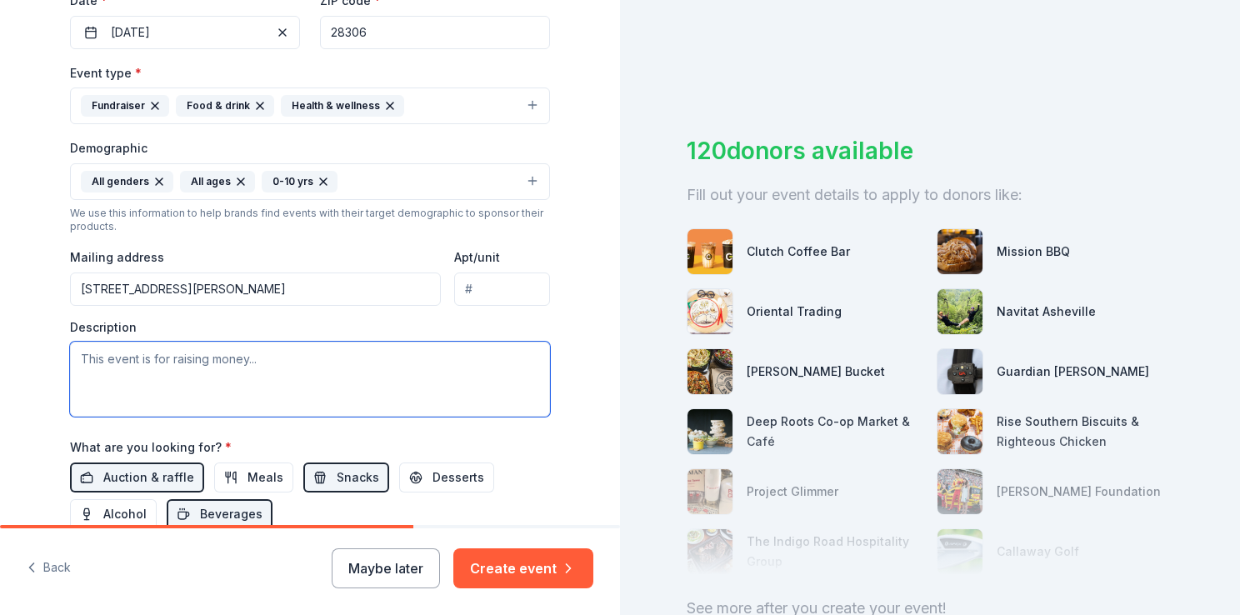
scroll to position [438, 0]
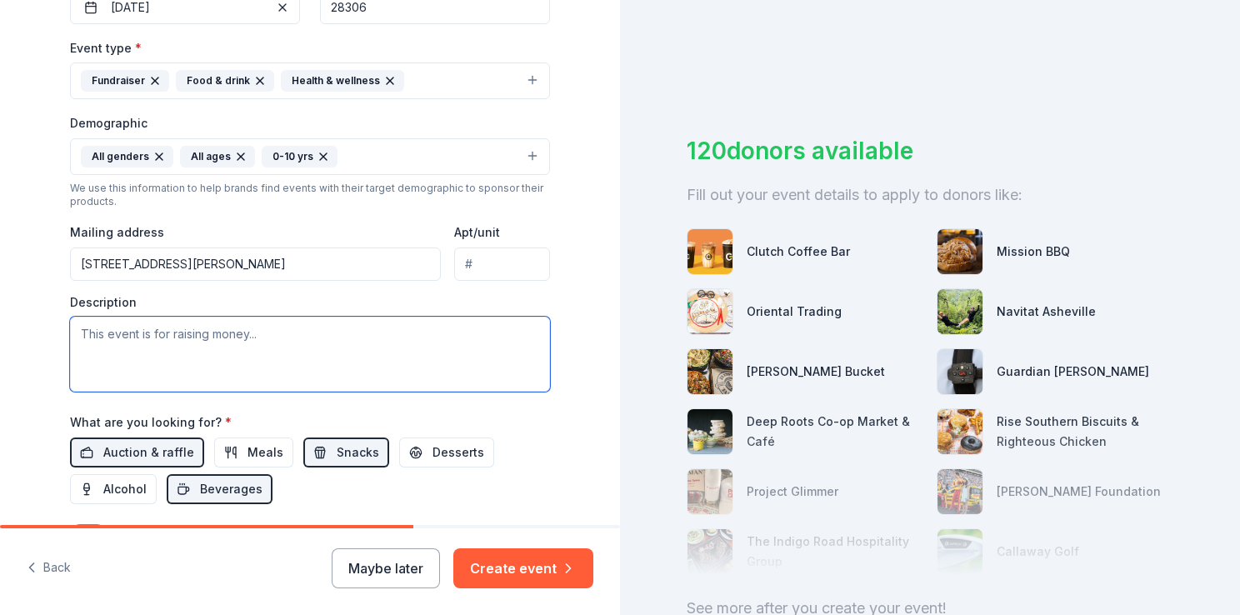
click at [440, 364] on textarea at bounding box center [310, 354] width 480 height 75
click at [444, 371] on textarea at bounding box center [310, 354] width 480 height 75
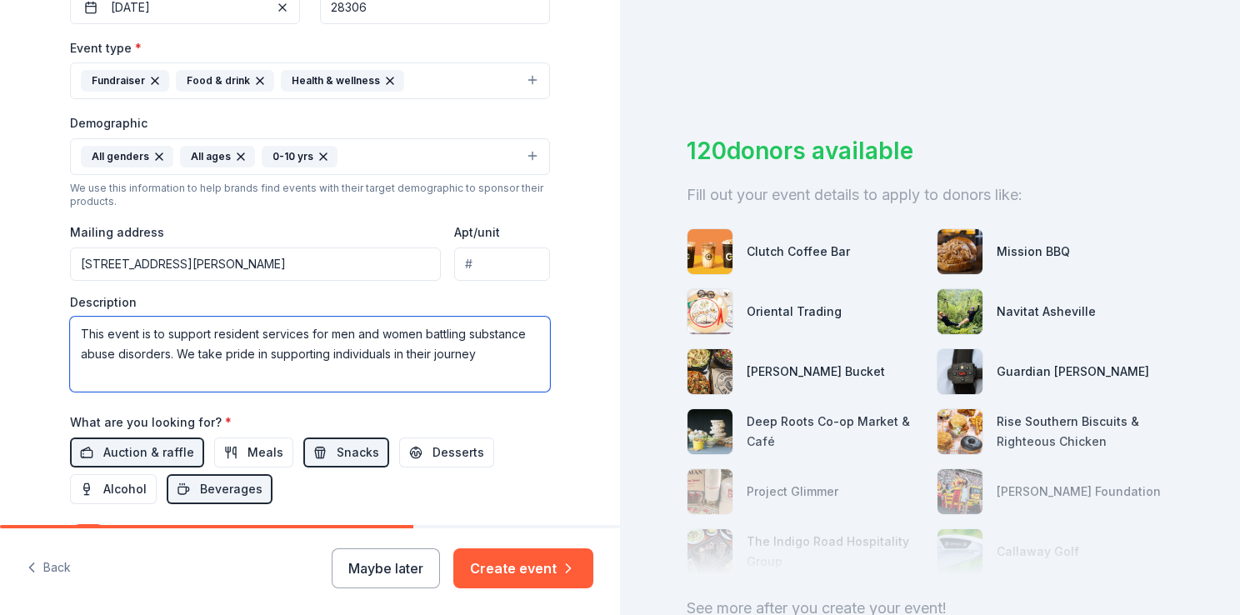
click at [405, 353] on textarea "This event is to support resident services for men and women battling substance…" at bounding box center [310, 354] width 480 height 75
click at [482, 350] on textarea "This event is to support resident services for men and women battling substance…" at bounding box center [310, 354] width 480 height 75
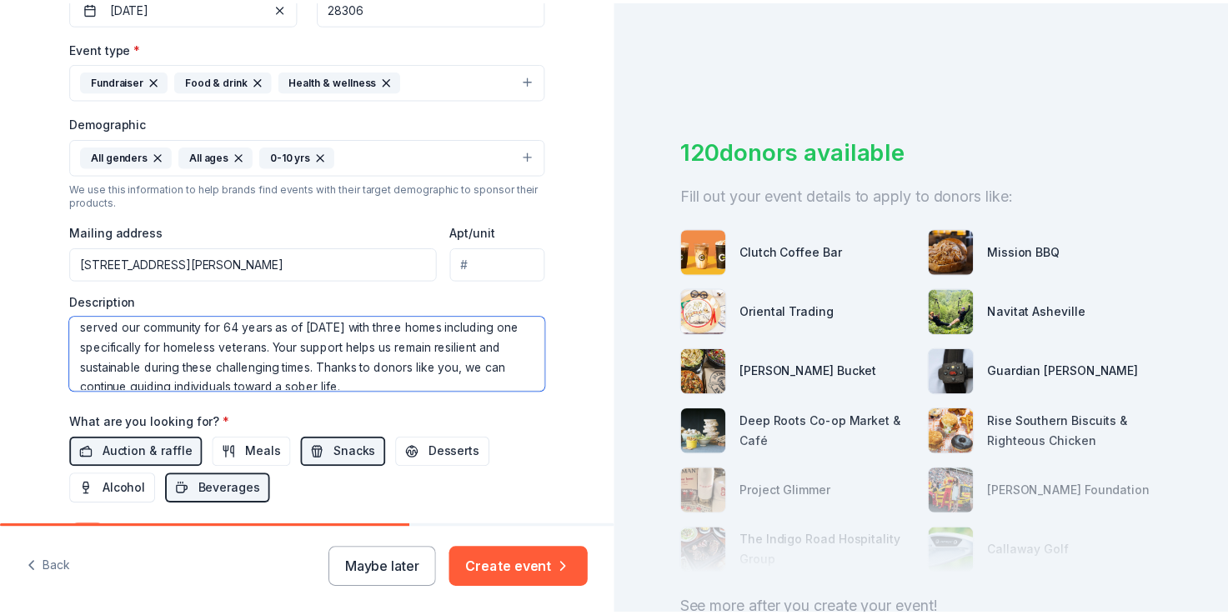
scroll to position [80, 0]
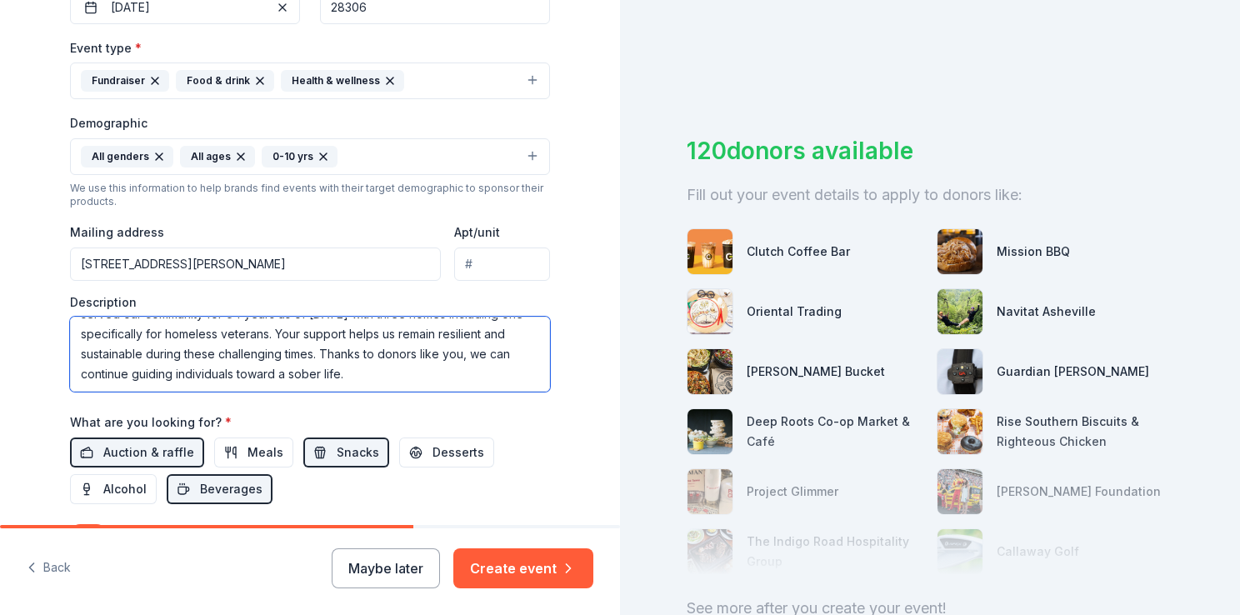
type textarea "This event is to support resident services for men and women battling substance…"
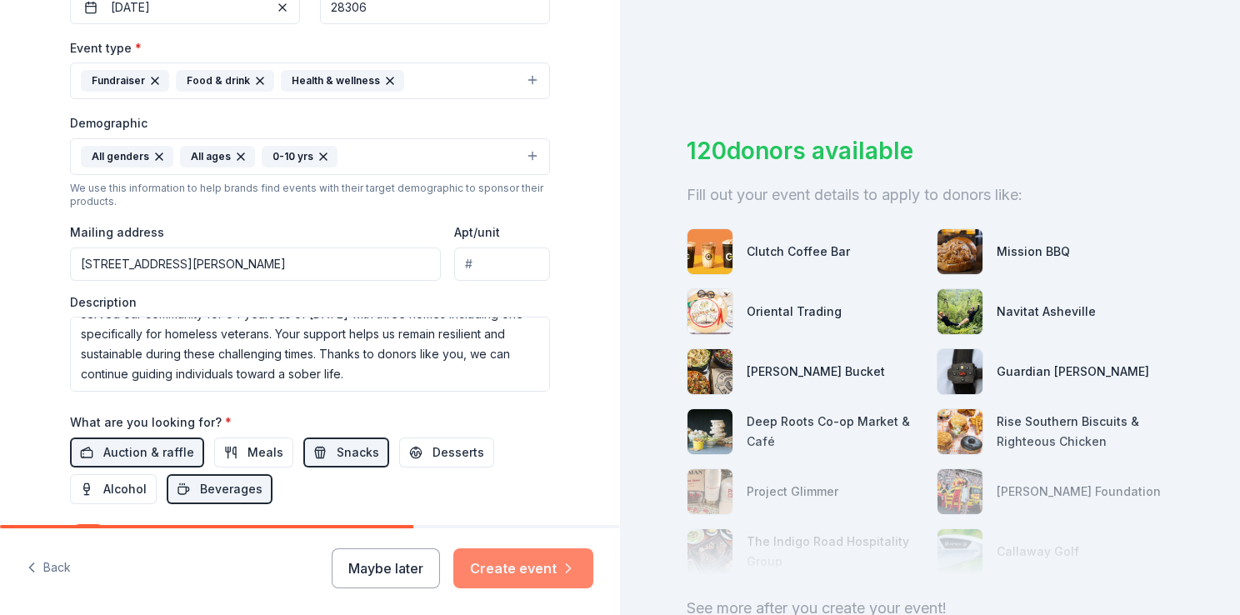
click at [525, 557] on button "Create event" at bounding box center [523, 568] width 140 height 40
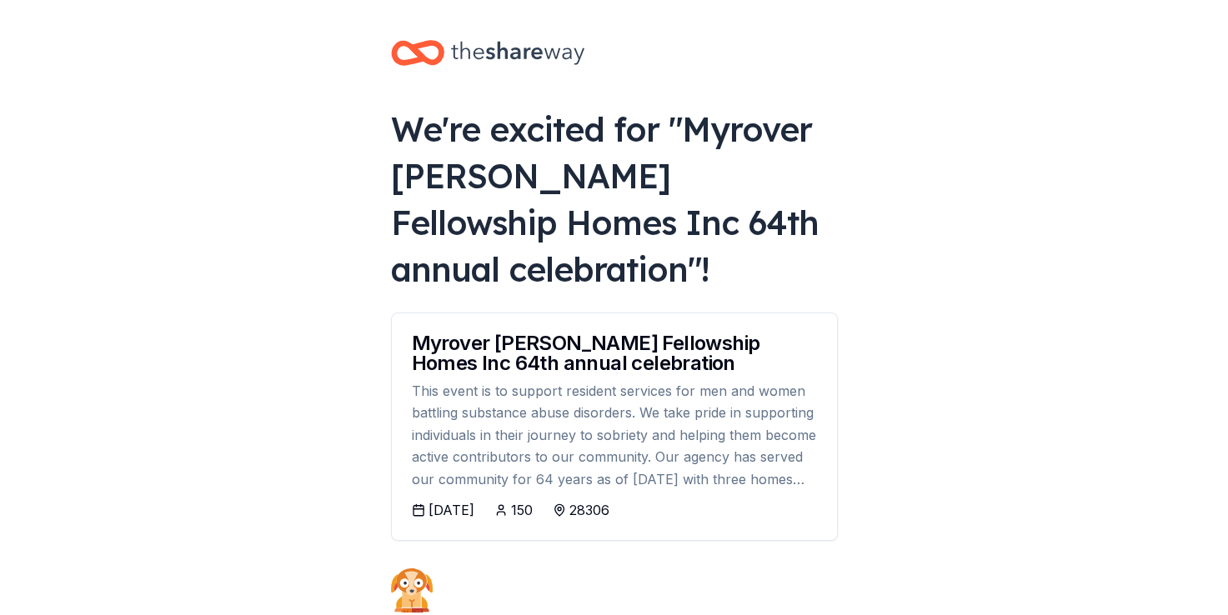
click at [613, 408] on div "This event is to support resident services for men and women battling substance…" at bounding box center [614, 435] width 405 height 110
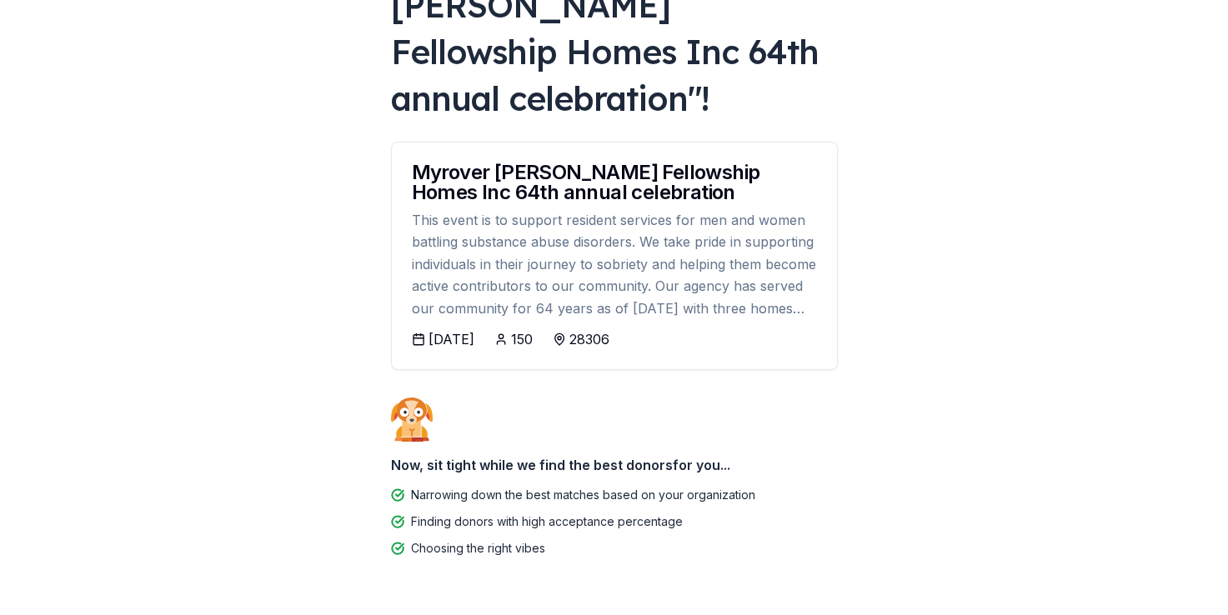
scroll to position [177, 0]
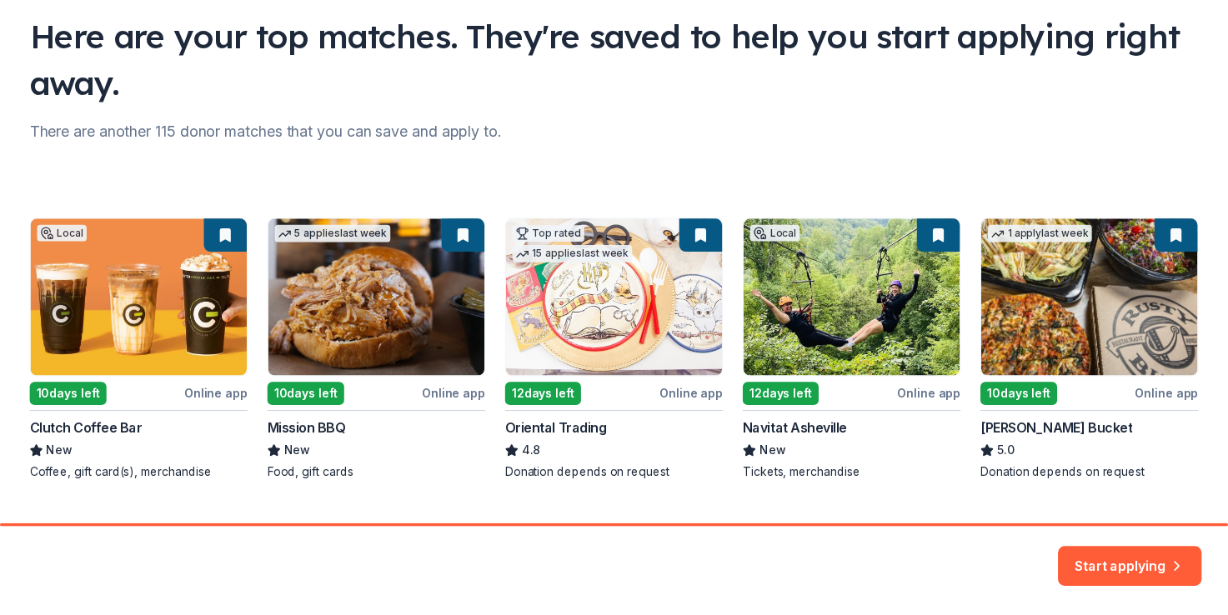
scroll to position [140, 0]
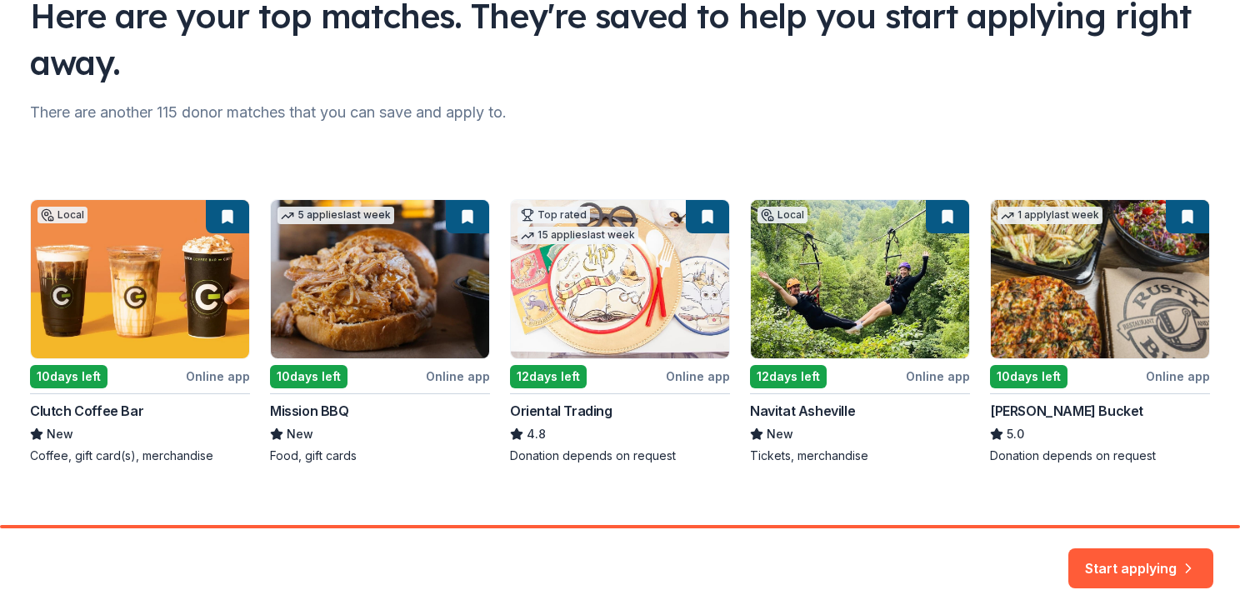
click at [80, 375] on div "Local 10 days left Online app Clutch Coffee Bar New Coffee, gift card(s), merch…" at bounding box center [620, 331] width 1180 height 265
click at [1112, 558] on button "Start applying" at bounding box center [1140, 558] width 145 height 40
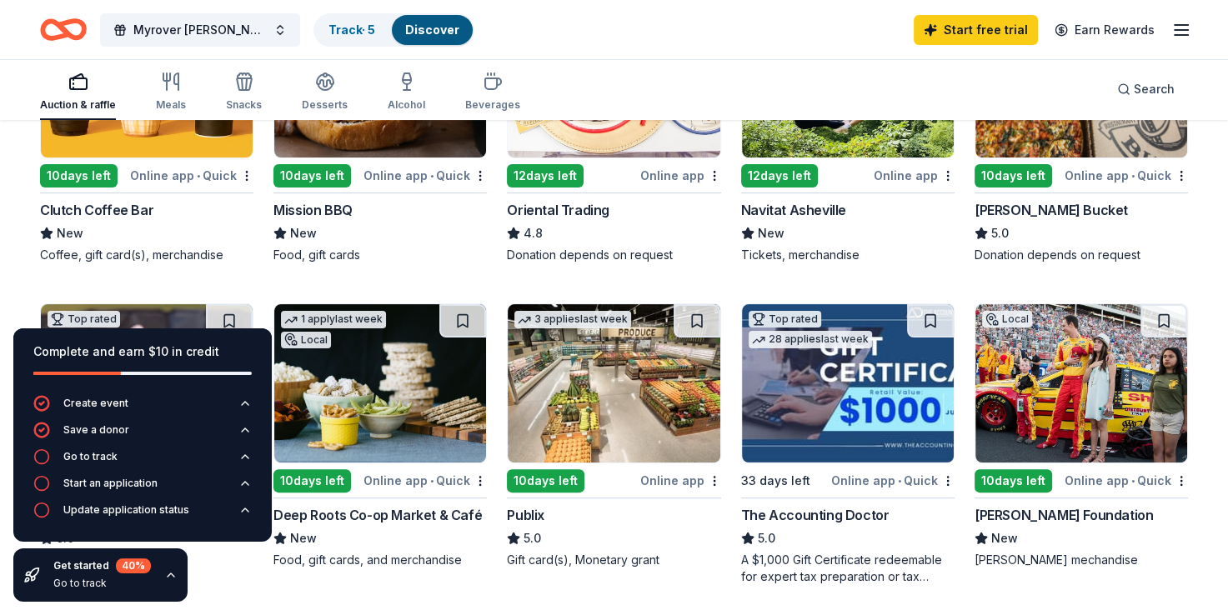
scroll to position [306, 0]
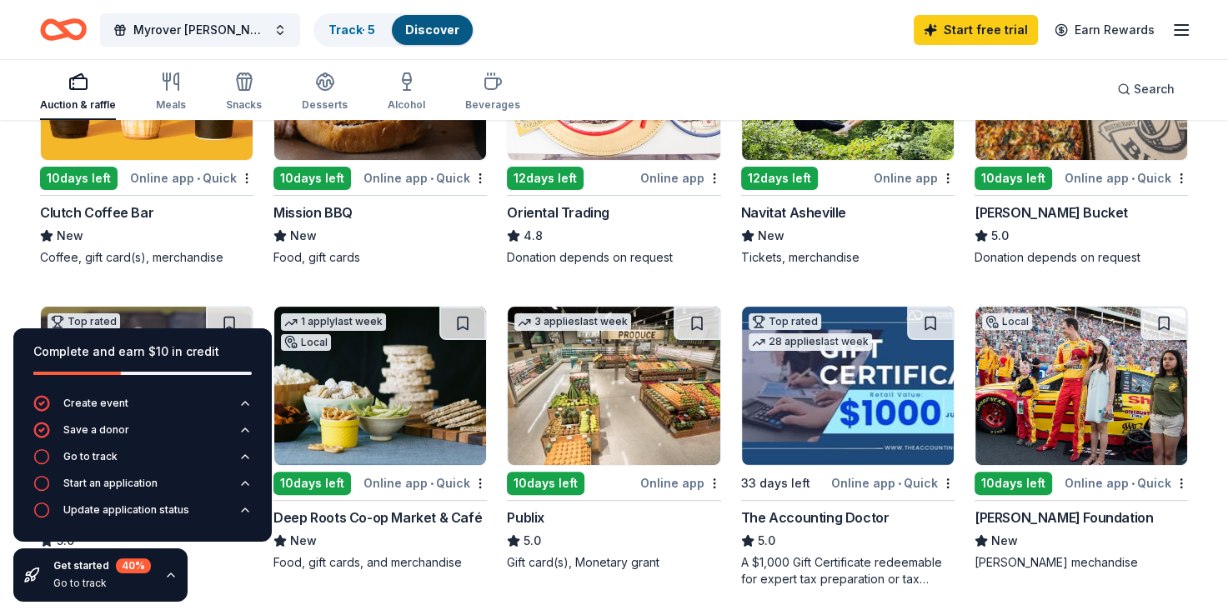
click at [138, 179] on div "Online app • Quick" at bounding box center [191, 178] width 123 height 21
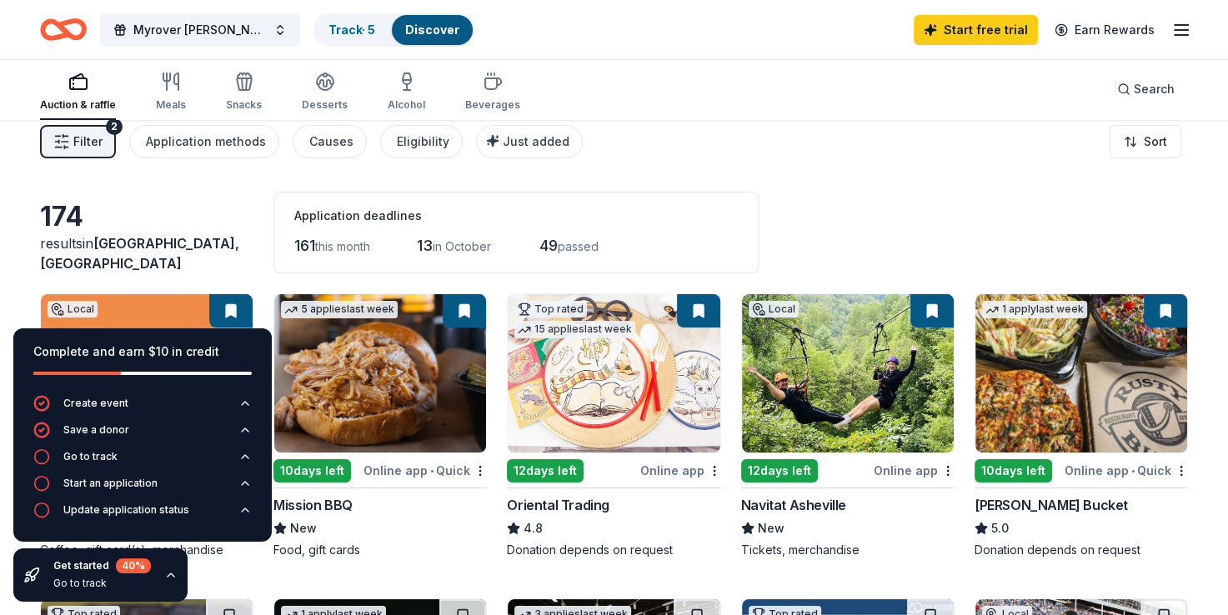
scroll to position [0, 0]
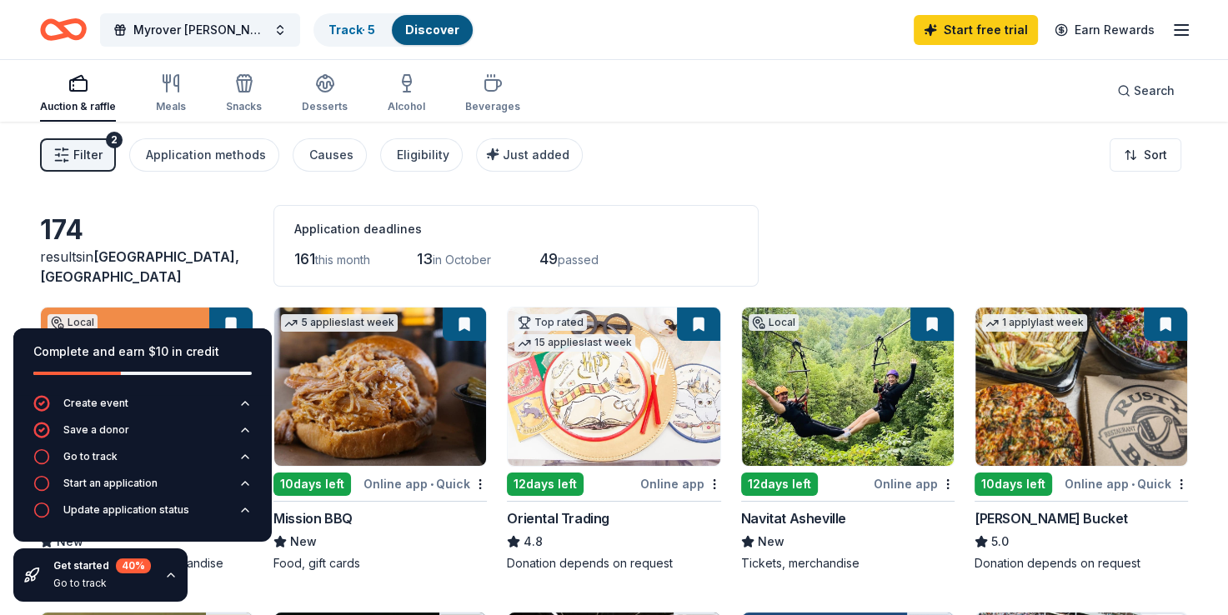
click at [781, 61] on div "Auction & raffle Meals Snacks Desserts Alcohol Beverages Search" at bounding box center [614, 91] width 1148 height 62
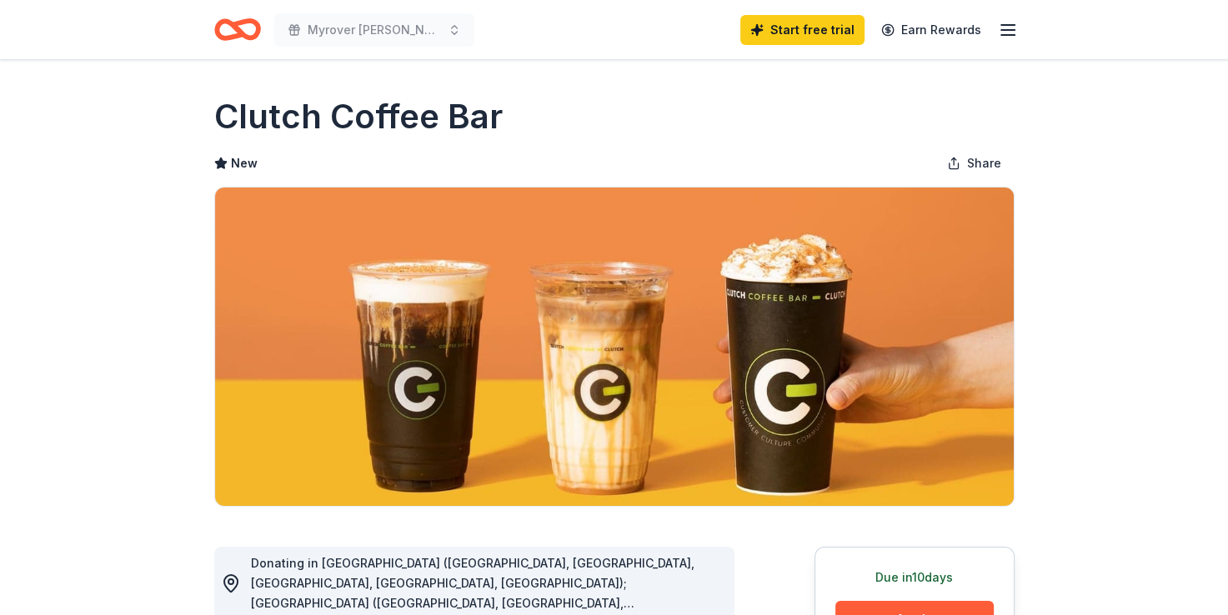
click at [850, 398] on img at bounding box center [614, 347] width 798 height 318
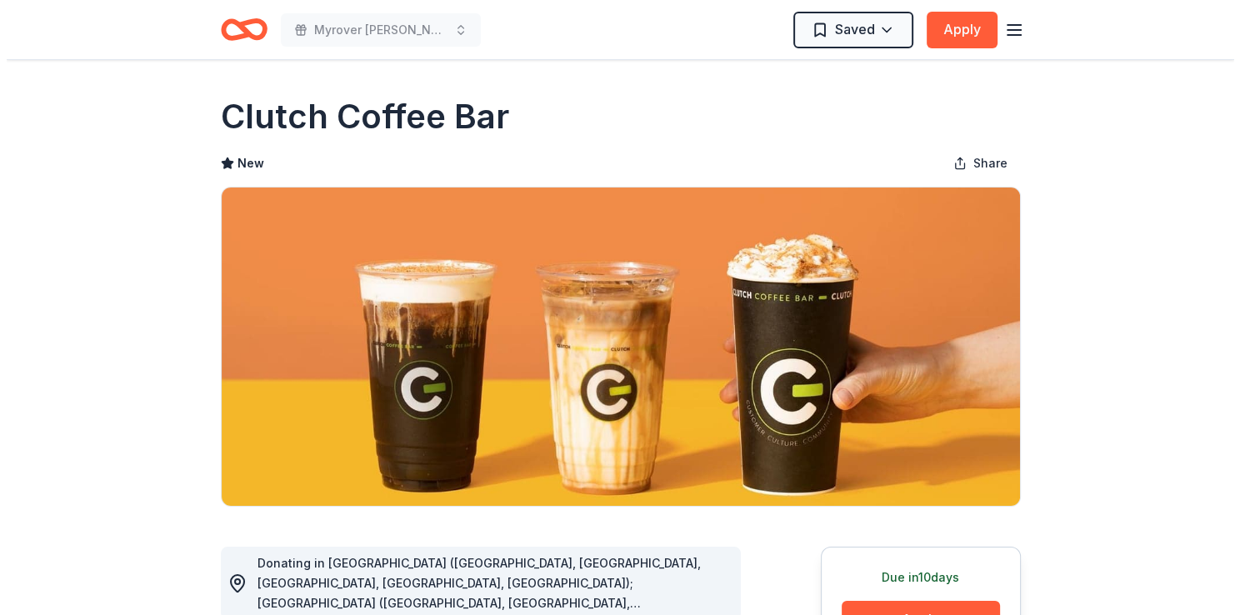
scroll to position [229, 0]
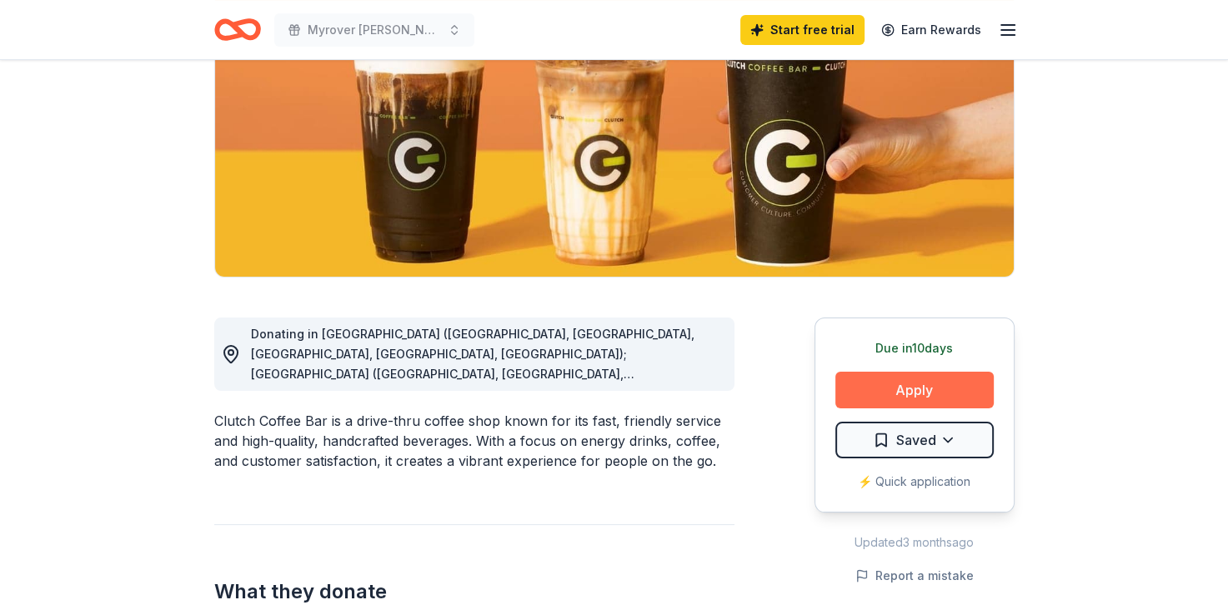
click at [942, 388] on button "Apply" at bounding box center [914, 390] width 158 height 37
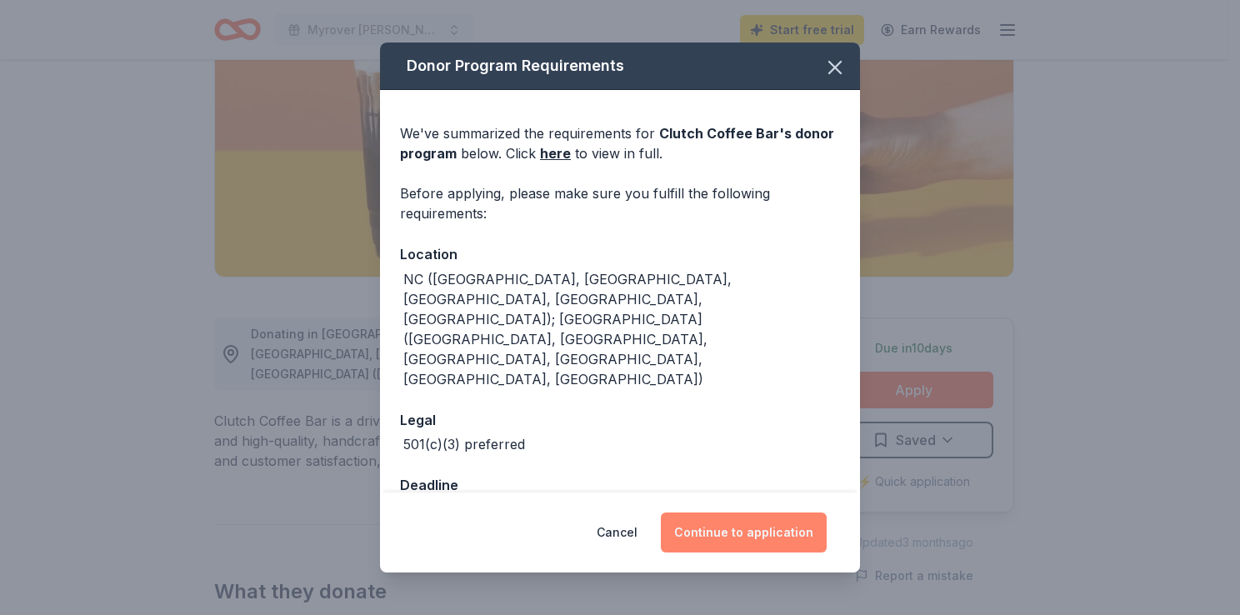
click at [711, 527] on button "Continue to application" at bounding box center [744, 533] width 166 height 40
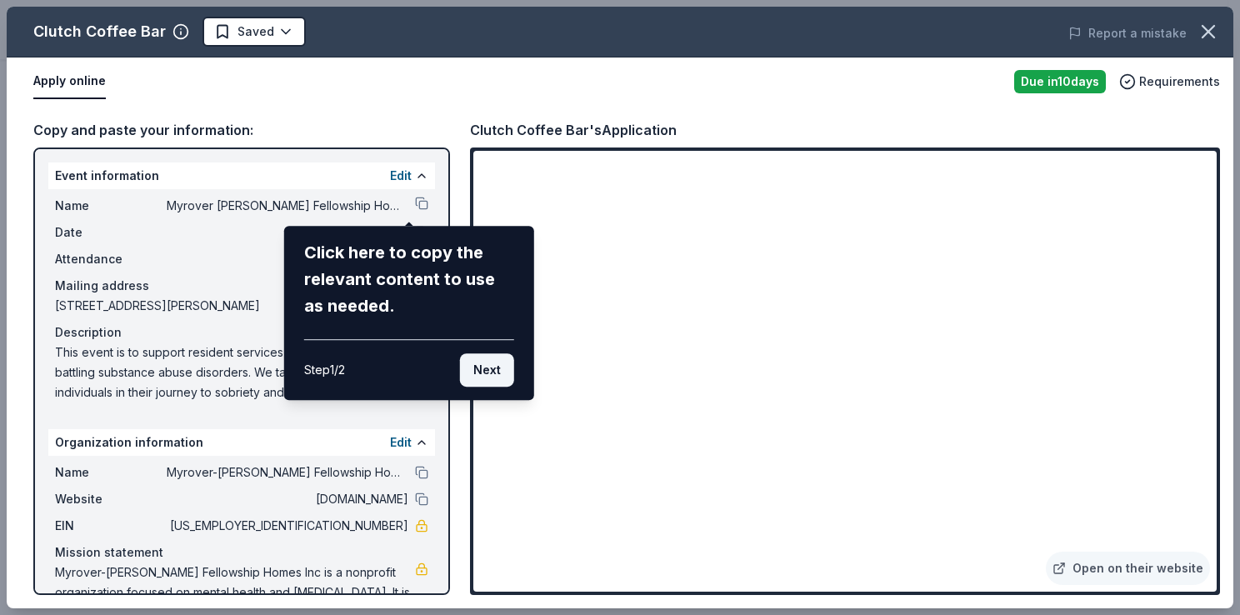
click at [500, 378] on button "Next" at bounding box center [487, 369] width 54 height 33
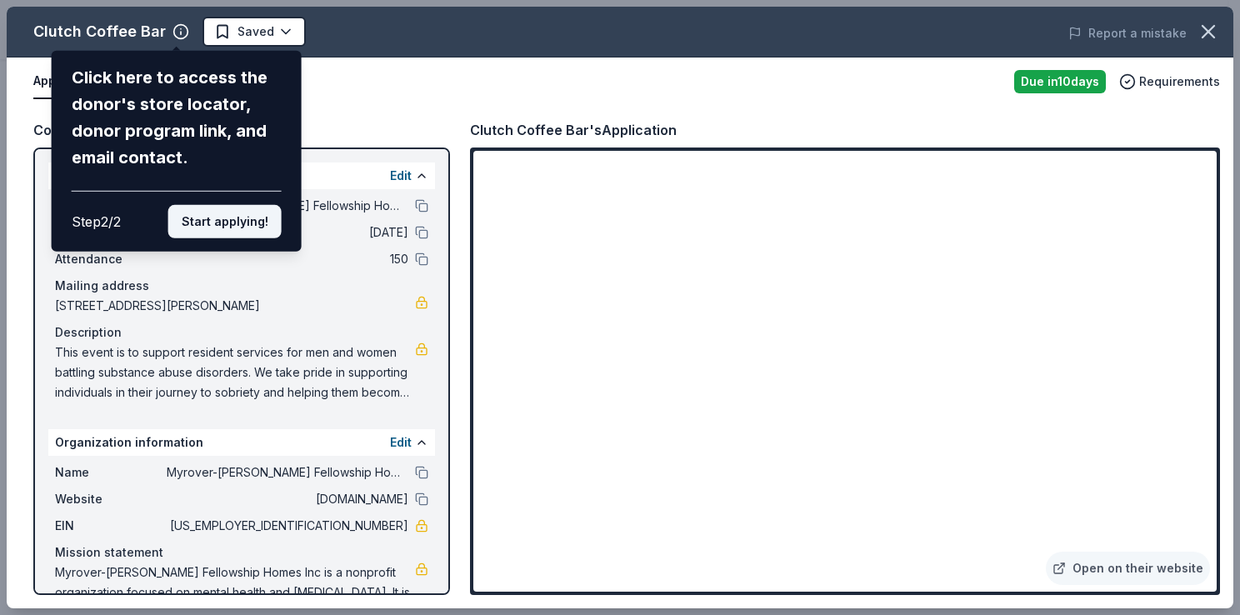
click at [250, 233] on button "Start applying!" at bounding box center [224, 221] width 113 height 33
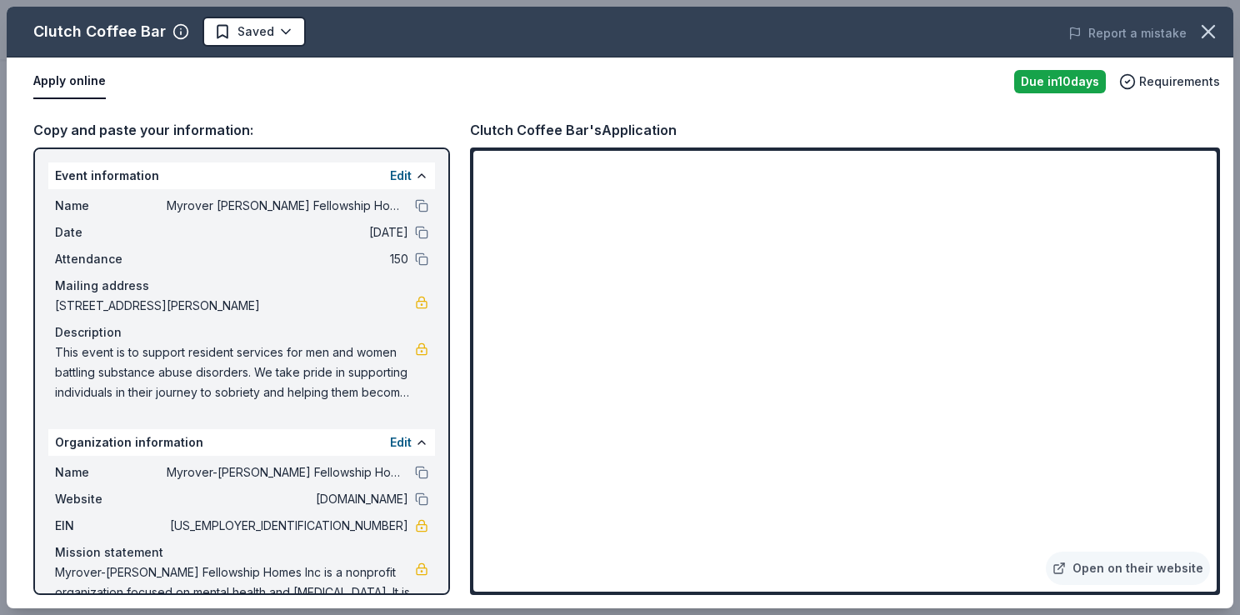
drag, startPoint x: 1228, startPoint y: 202, endPoint x: 1262, endPoint y: 408, distance: 209.4
click at [1227, 386] on html "Myrover Reese Fellowship Homes Inc 64th annual celebration Start free trial Ear…" at bounding box center [620, 78] width 1240 height 615
